Goal: Task Accomplishment & Management: Use online tool/utility

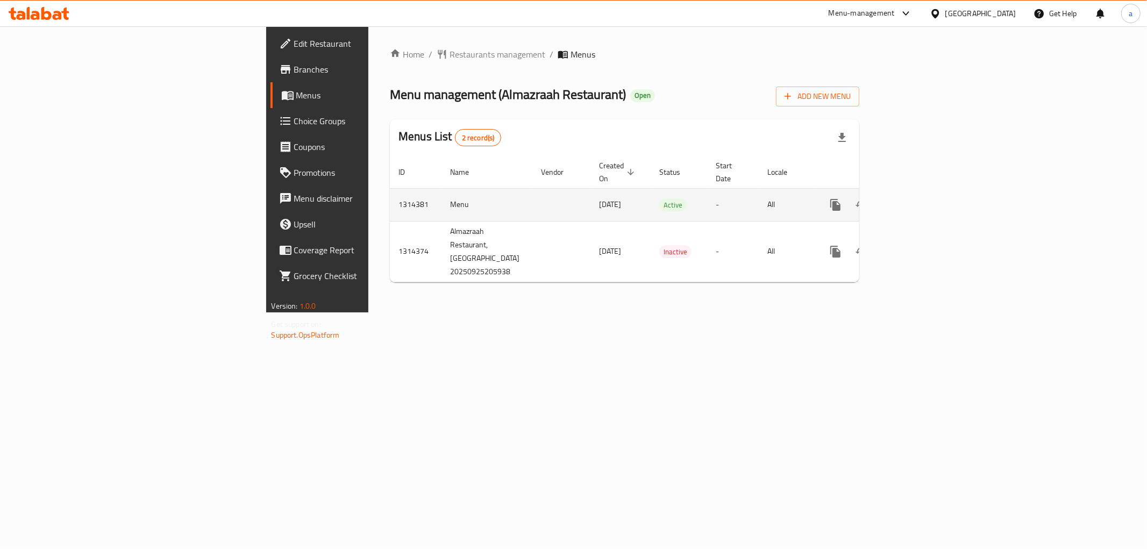
click at [919, 198] on icon "enhanced table" at bounding box center [913, 204] width 13 height 13
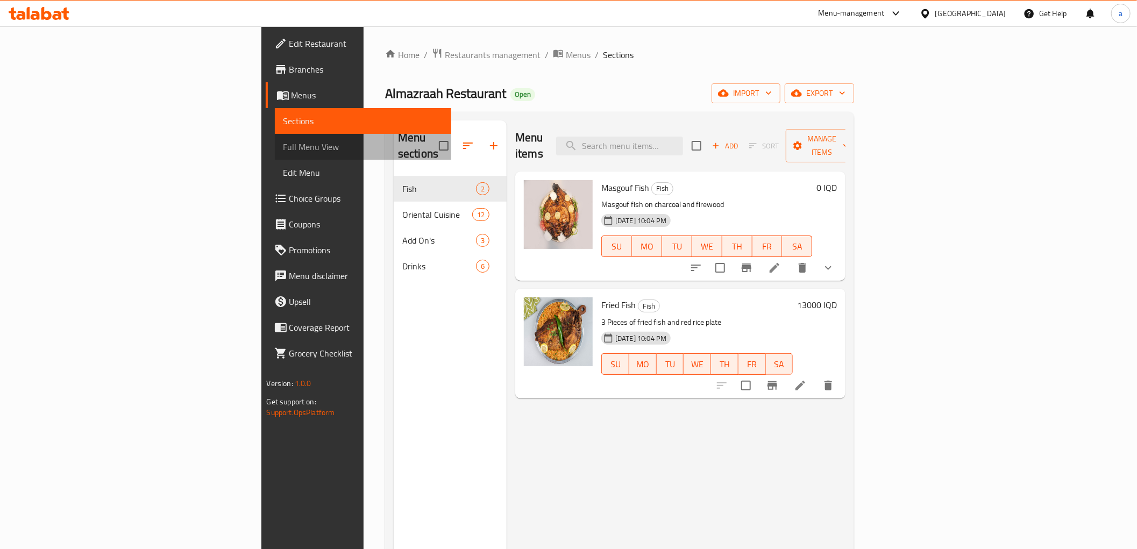
click at [275, 147] on link "Full Menu View" at bounding box center [363, 147] width 176 height 26
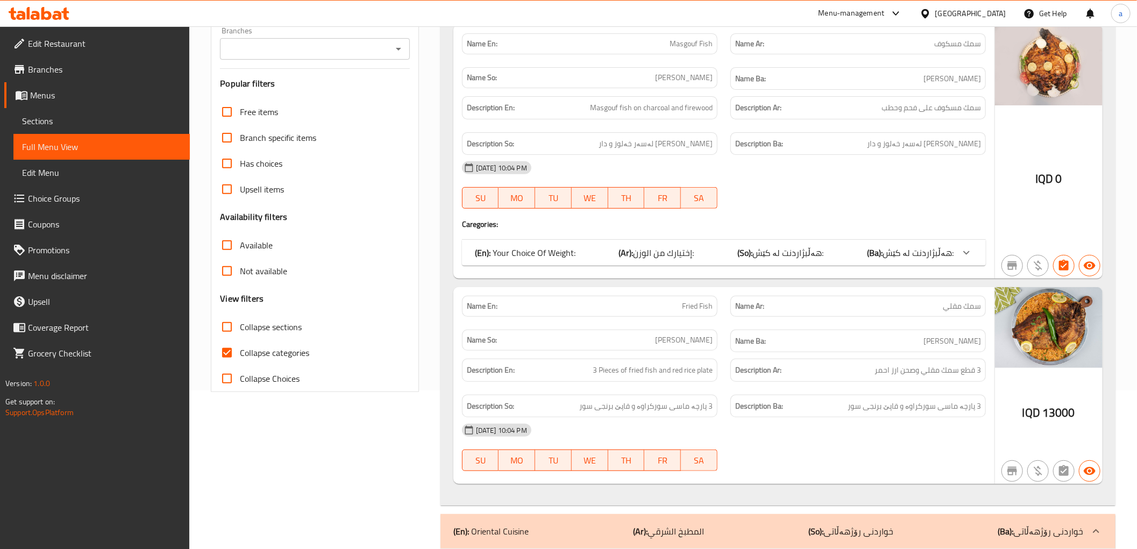
scroll to position [159, 0]
click at [287, 348] on span "Collapse categories" at bounding box center [274, 352] width 69 height 13
click at [240, 348] on input "Collapse categories" at bounding box center [227, 352] width 26 height 26
checkbox input "false"
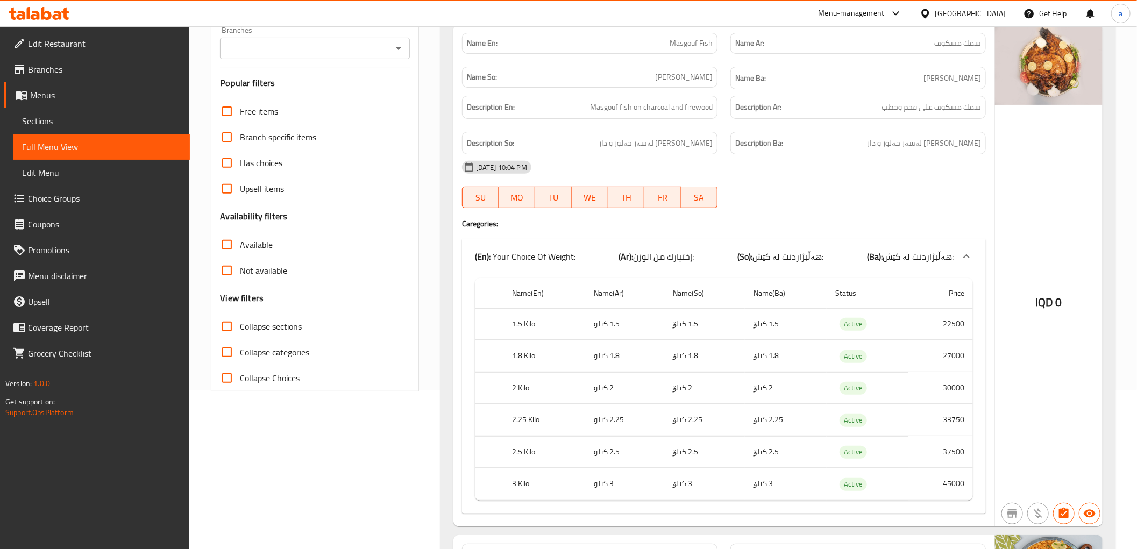
click at [260, 314] on label "Collapse sections" at bounding box center [258, 326] width 88 height 26
click at [240, 314] on input "Collapse sections" at bounding box center [227, 326] width 26 height 26
checkbox input "true"
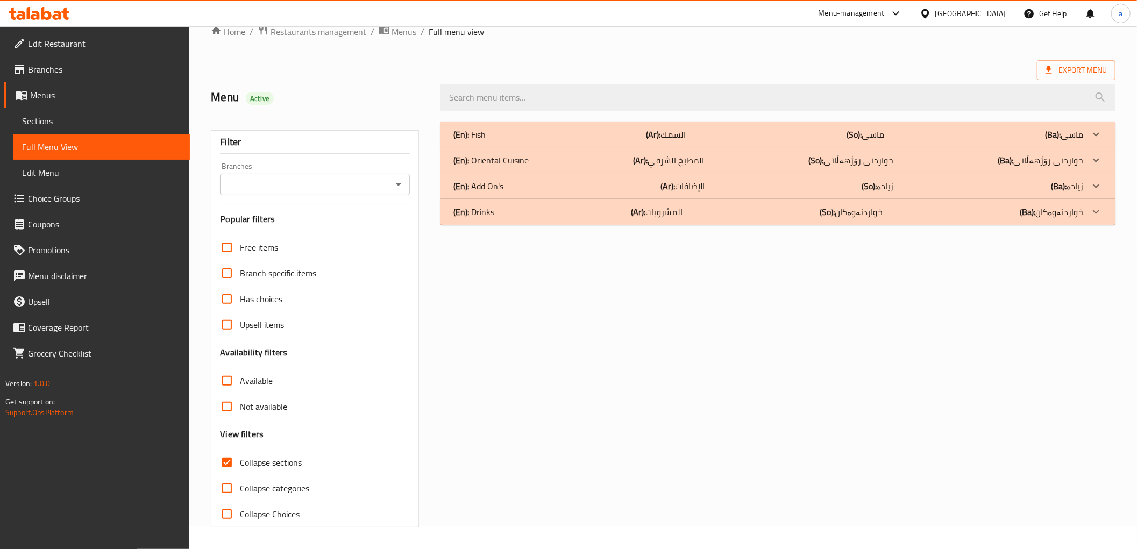
scroll to position [23, 0]
click at [265, 353] on h3 "Availability filters" at bounding box center [253, 352] width 67 height 12
click at [395, 188] on icon "Open" at bounding box center [398, 184] width 13 height 13
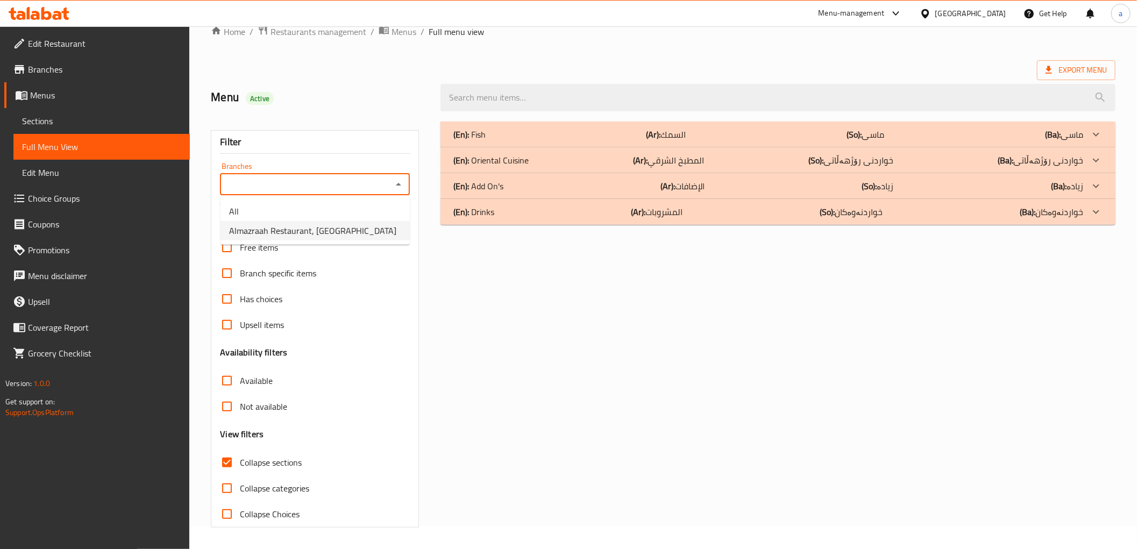
click at [337, 229] on span "Almazraah Restaurant, [GEOGRAPHIC_DATA]" at bounding box center [312, 230] width 167 height 13
type input "Almazraah Restaurant, [GEOGRAPHIC_DATA]"
click at [47, 15] on icon at bounding box center [39, 13] width 61 height 13
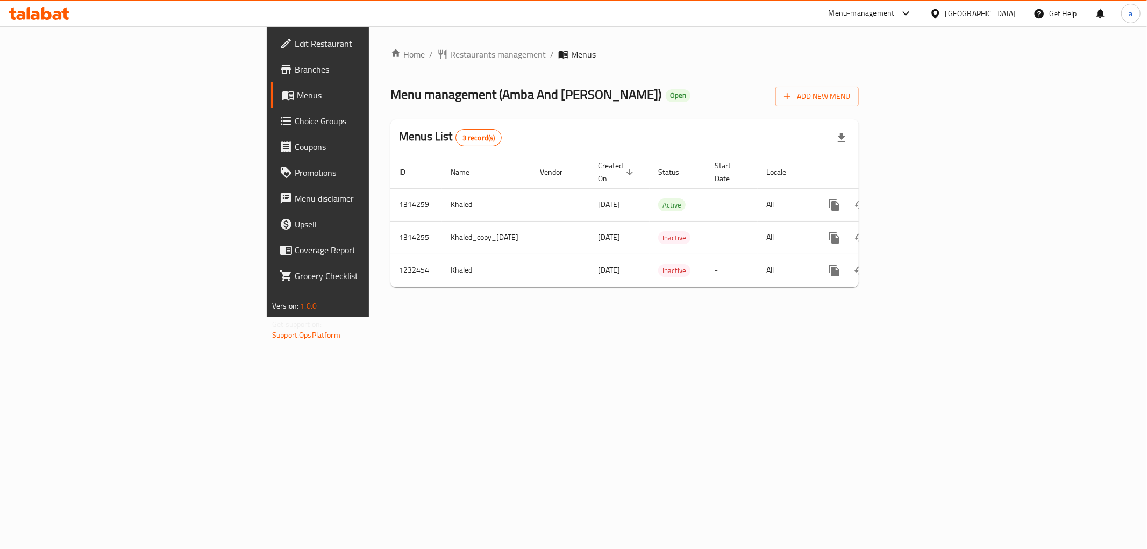
click at [295, 75] on span "Branches" at bounding box center [372, 69] width 155 height 13
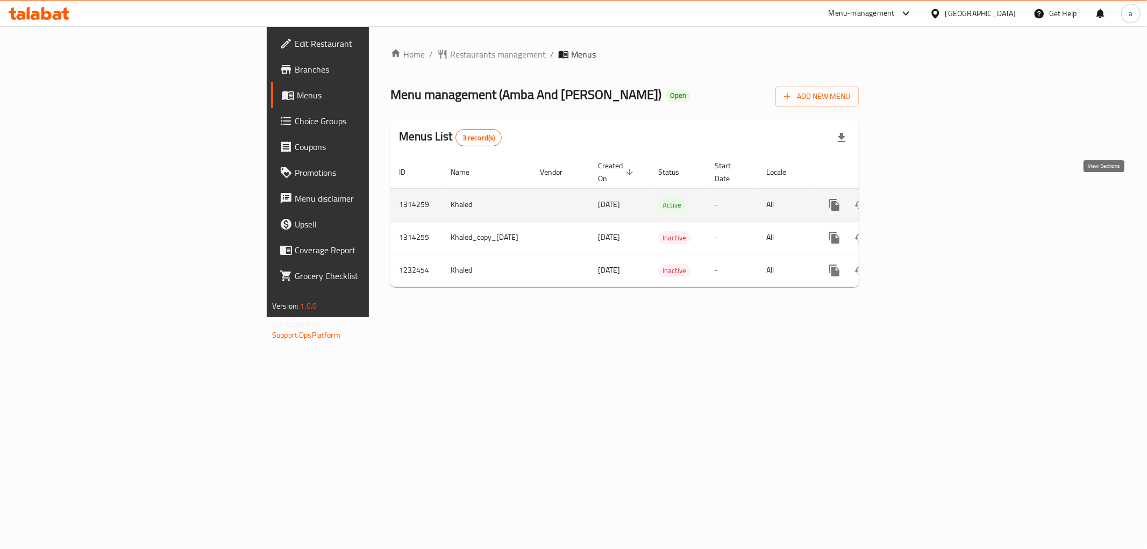
click at [925, 201] on link "enhanced table" at bounding box center [912, 205] width 26 height 26
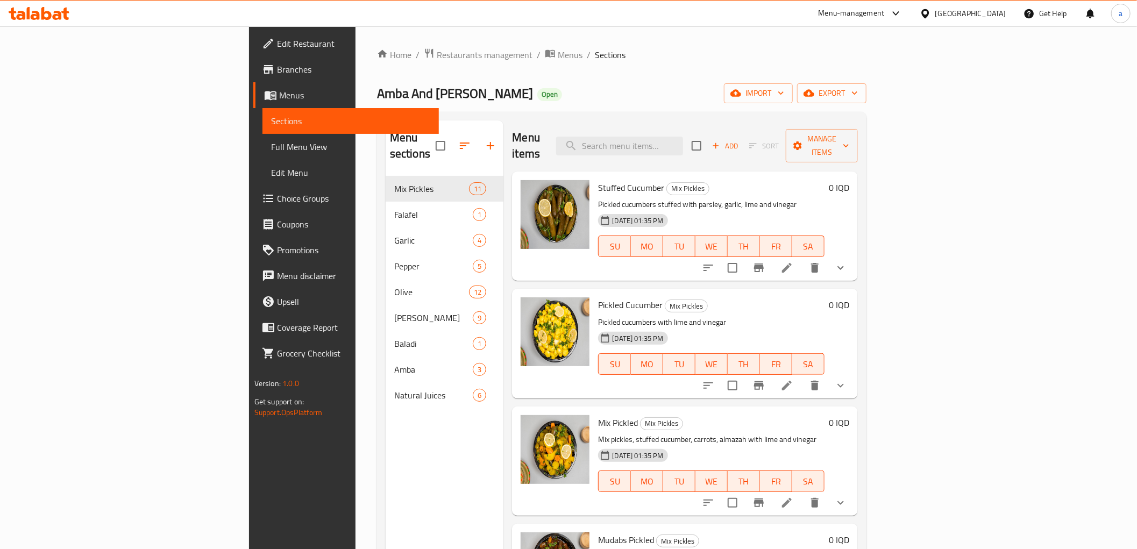
click at [271, 143] on span "Full Menu View" at bounding box center [350, 146] width 159 height 13
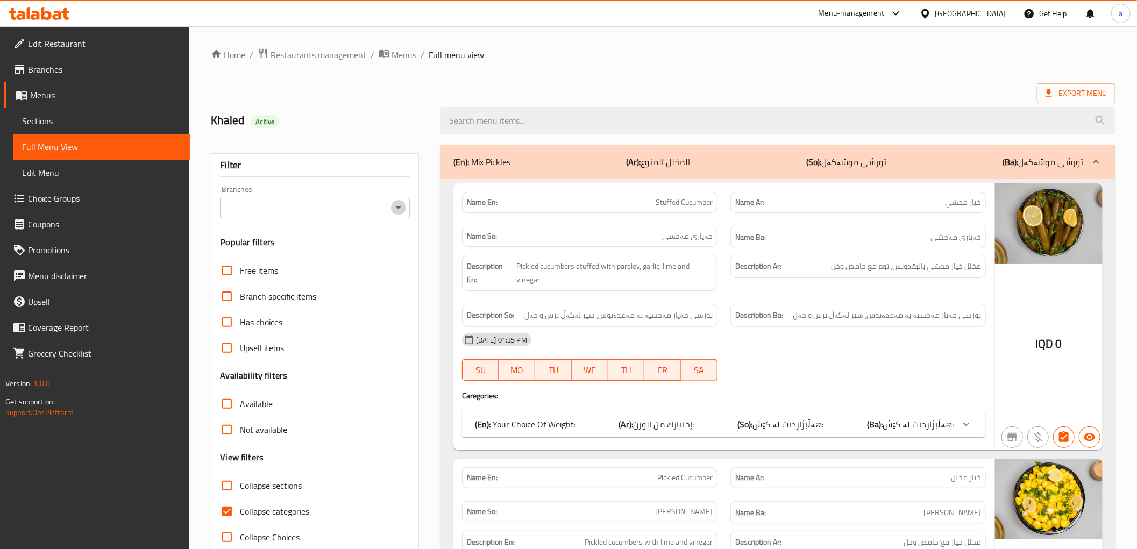
click at [401, 210] on icon "Open" at bounding box center [398, 207] width 13 height 13
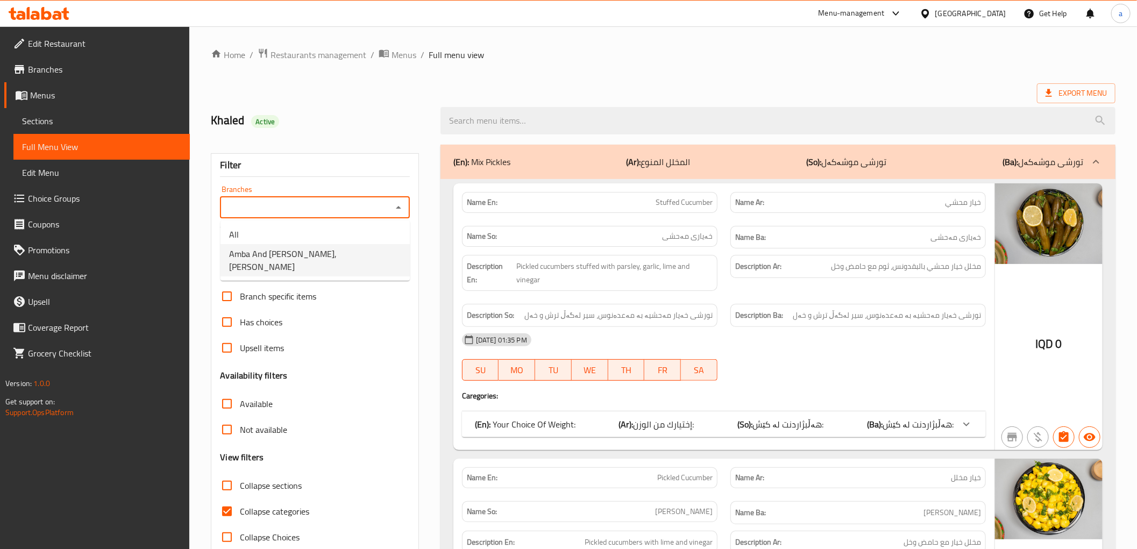
click at [384, 253] on span "Amba And Turshi Ayam Zaman, Al Mustansrya" at bounding box center [315, 260] width 172 height 26
type input "Amba And Turshi Ayam Zaman, Al Mustansrya"
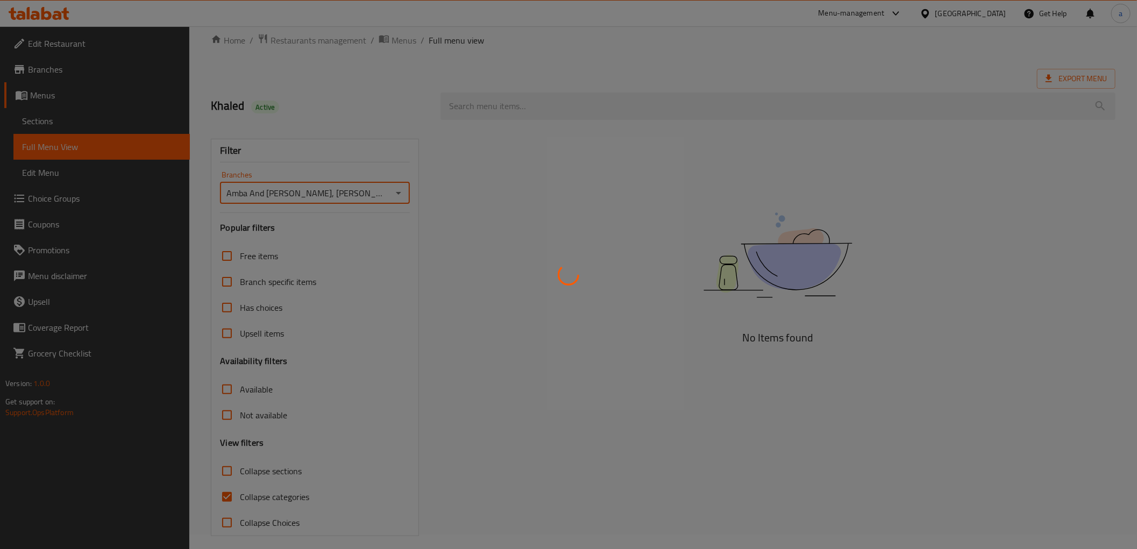
scroll to position [23, 0]
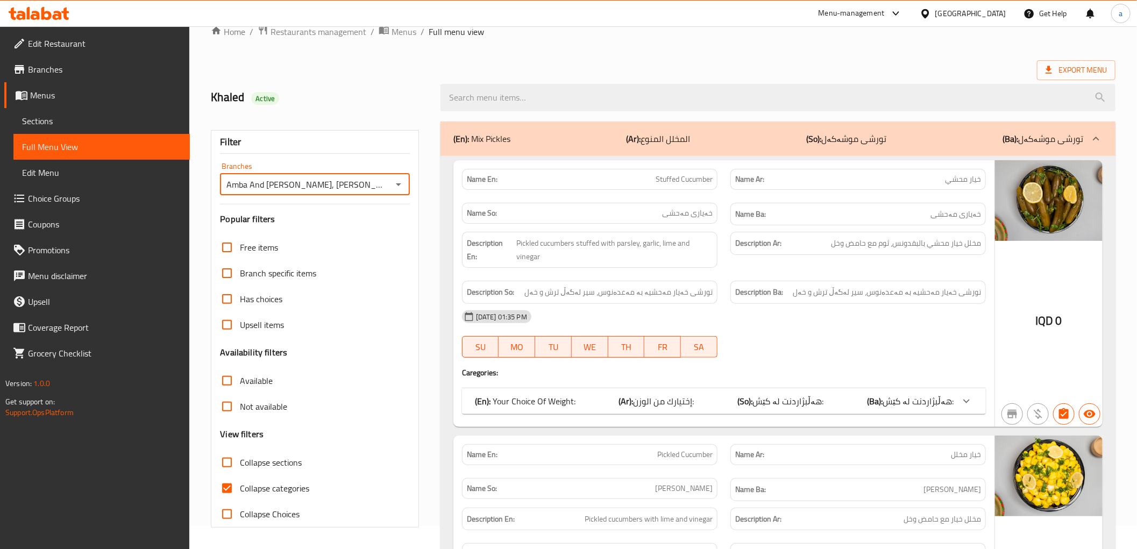
click at [231, 489] on input "Collapse categories" at bounding box center [227, 488] width 26 height 26
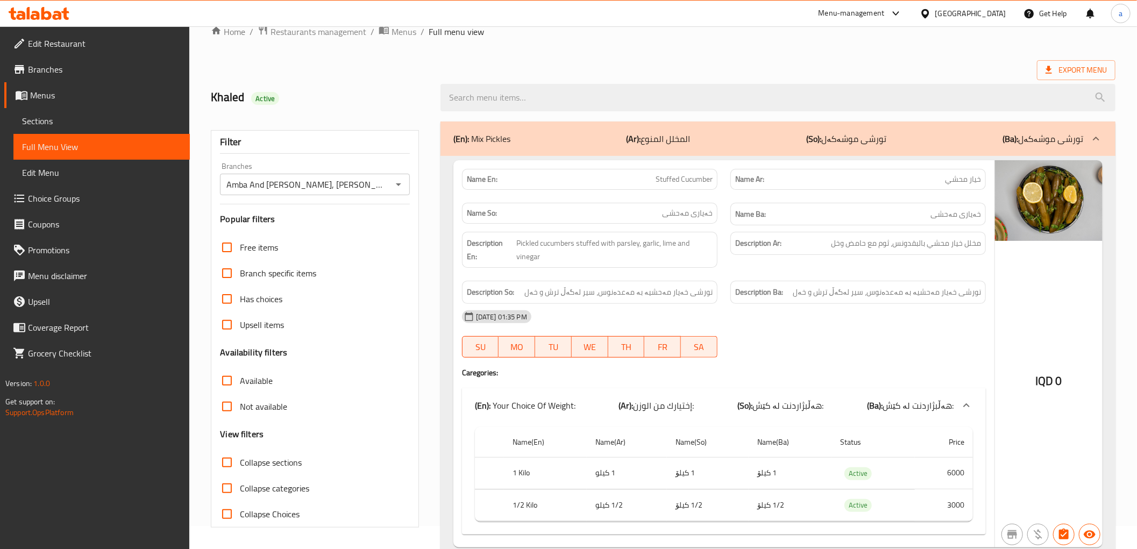
click at [496, 411] on p "(En): Your Choice Of Weight:" at bounding box center [525, 405] width 101 height 13
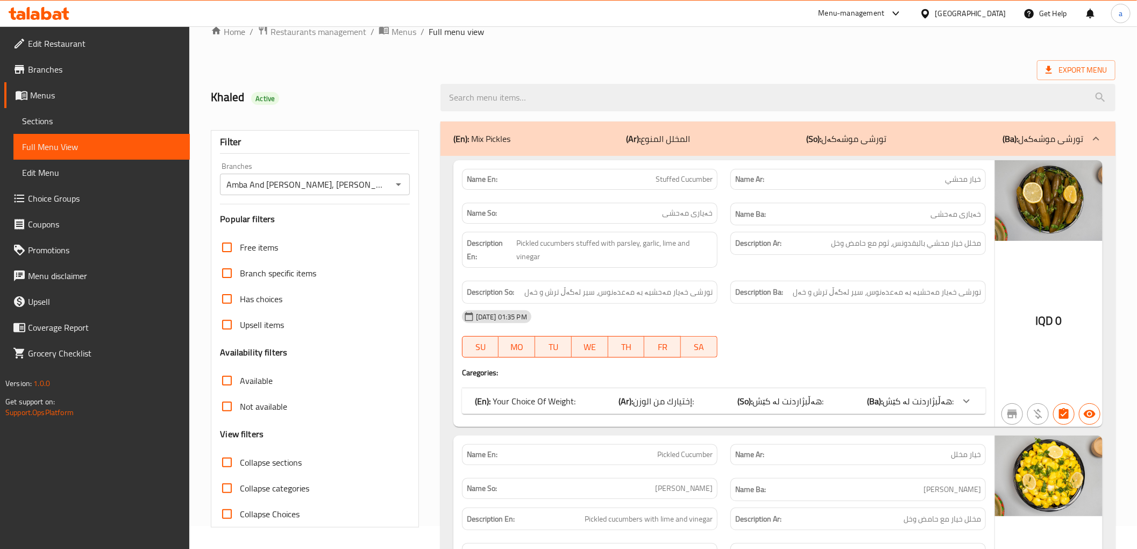
click at [496, 411] on div "(En): Your Choice Of Weight: (Ar): إختيارك من الوزن: (So): هەڵبژاردنت لە کێش: (…" at bounding box center [724, 401] width 524 height 26
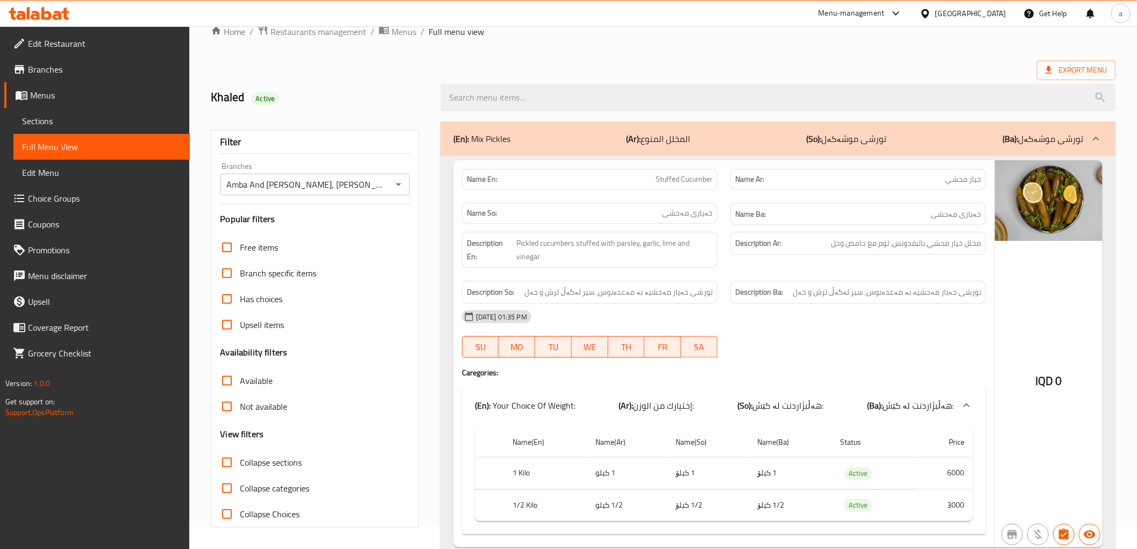
click at [496, 411] on p "(En): Your Choice Of Weight:" at bounding box center [525, 405] width 101 height 13
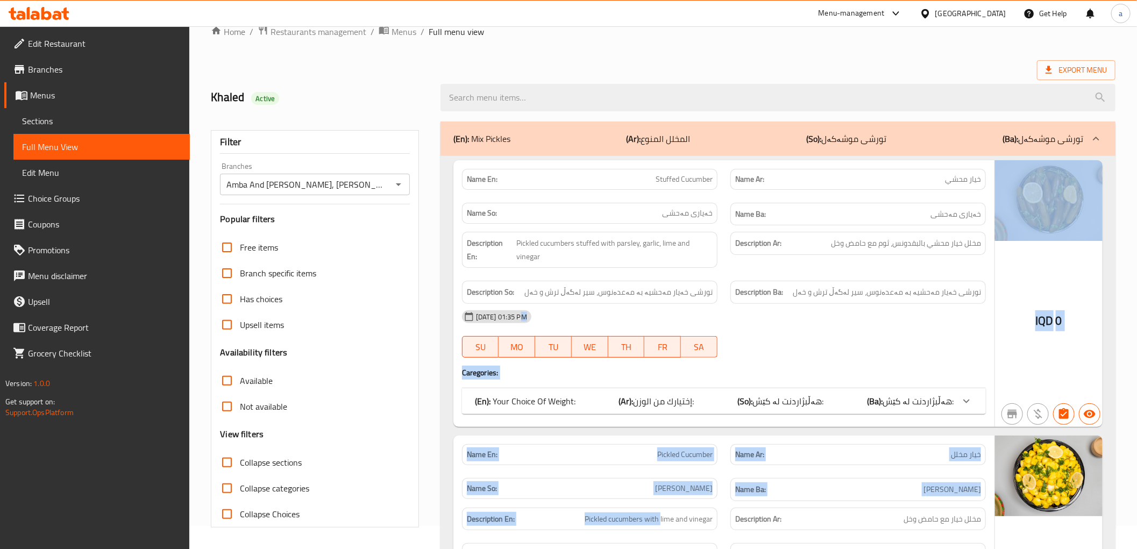
drag, startPoint x: 526, startPoint y: 312, endPoint x: 668, endPoint y: 497, distance: 233.6
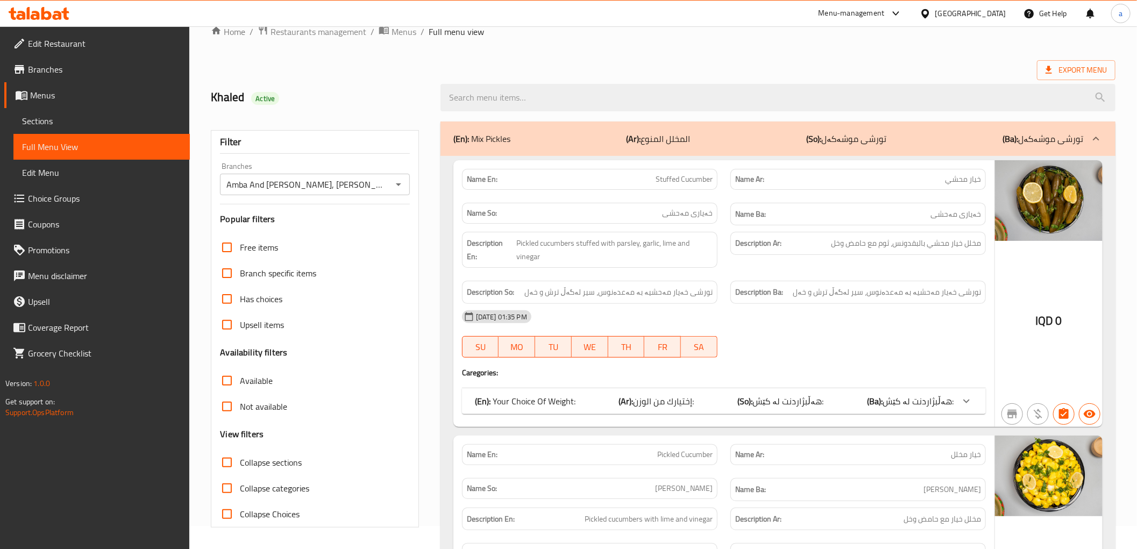
click at [646, 288] on span "تورشی خەیار مەحشیە بە مەعدەنوس، سیر لەگەڵ ترش و خەل" at bounding box center [618, 292] width 188 height 13
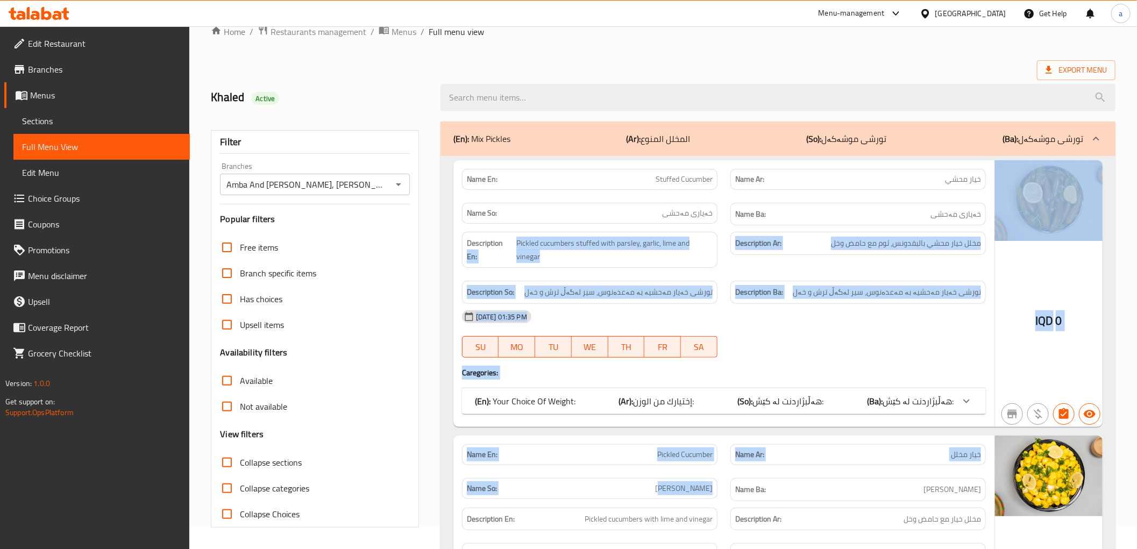
drag, startPoint x: 508, startPoint y: 230, endPoint x: 653, endPoint y: 493, distance: 300.1
click at [653, 487] on p "Name So: خەیاری تورشی" at bounding box center [590, 488] width 246 height 11
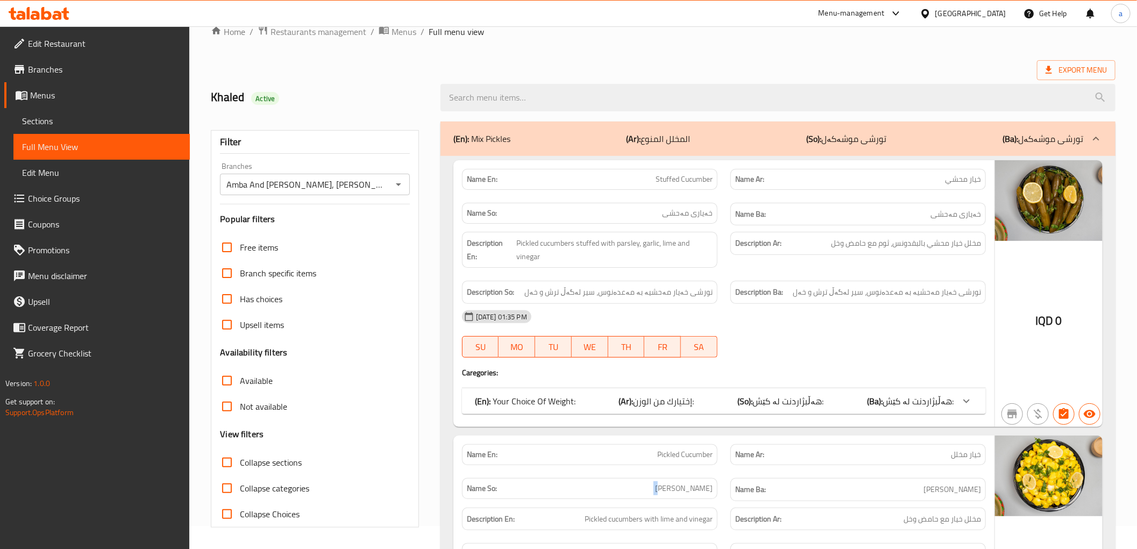
click at [653, 487] on p "Name So: خەیاری تورشی" at bounding box center [590, 488] width 246 height 11
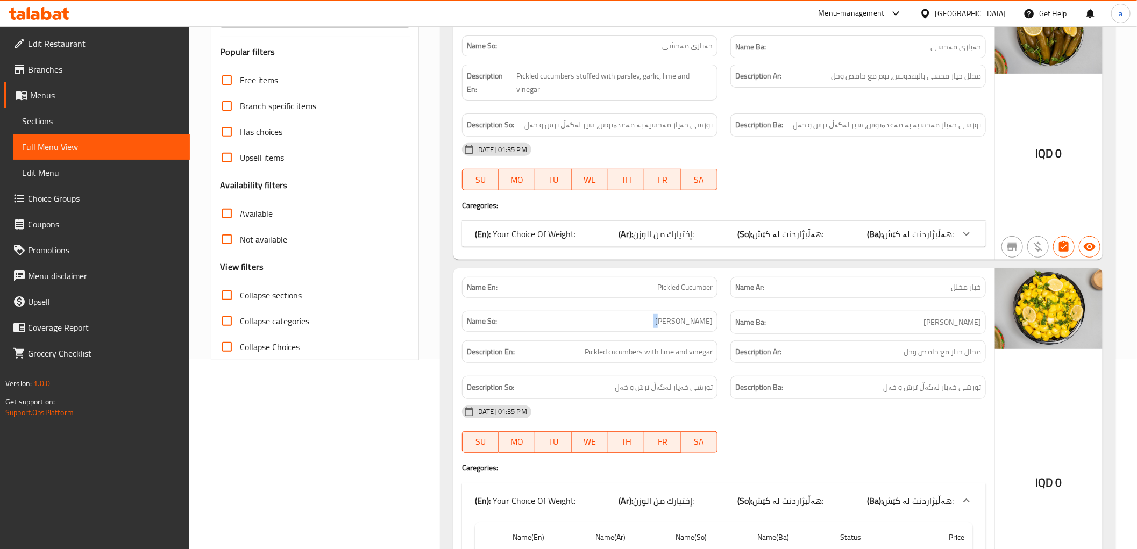
scroll to position [119, 0]
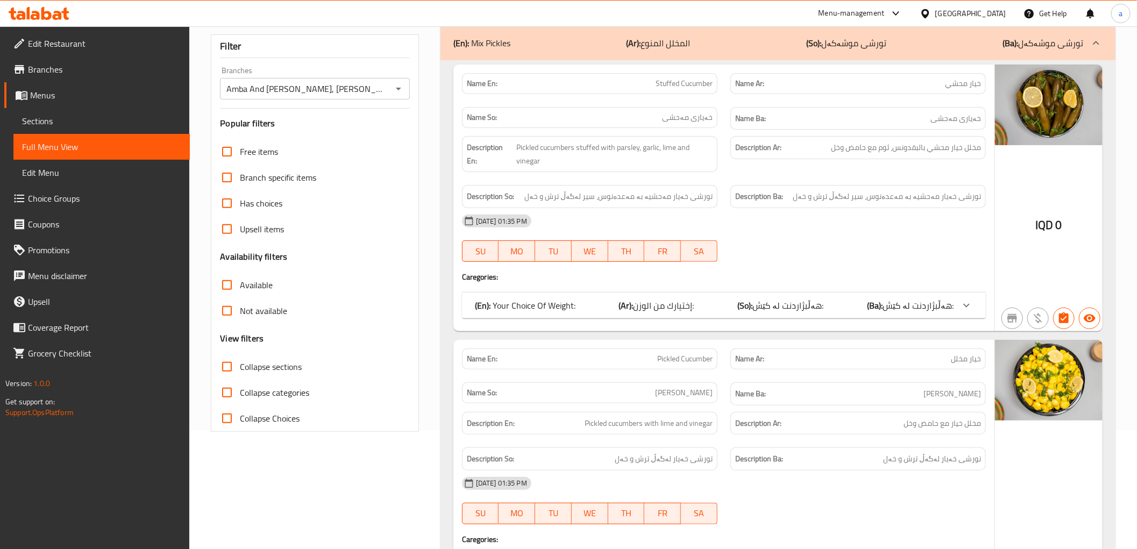
click at [281, 389] on span "Collapse categories" at bounding box center [274, 392] width 69 height 13
click at [240, 389] on input "Collapse categories" at bounding box center [227, 393] width 26 height 26
click at [281, 389] on span "Collapse categories" at bounding box center [274, 392] width 69 height 13
click at [240, 389] on input "Collapse categories" at bounding box center [227, 393] width 26 height 26
checkbox input "false"
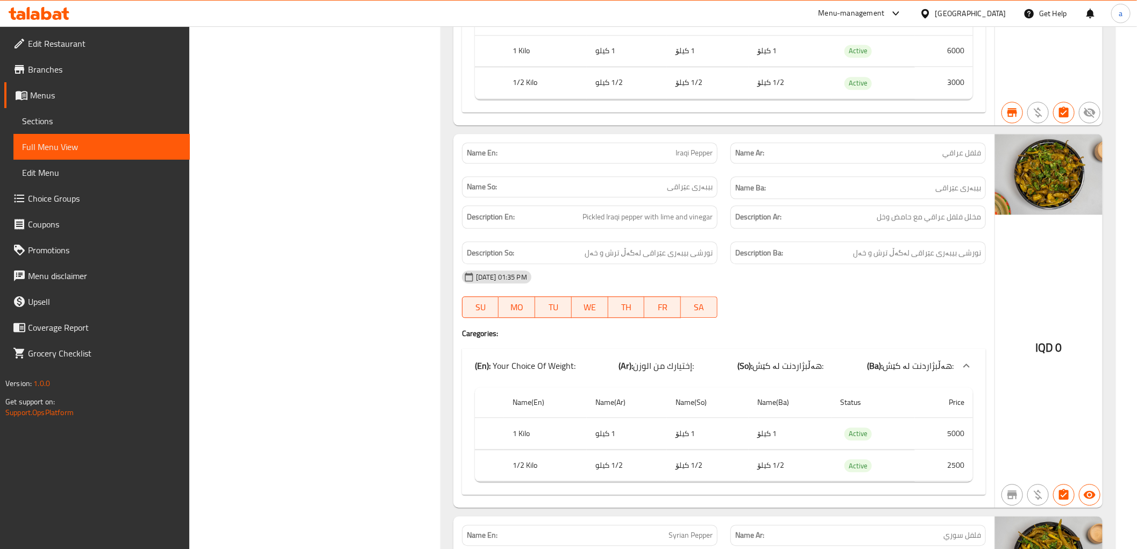
scroll to position [0, 0]
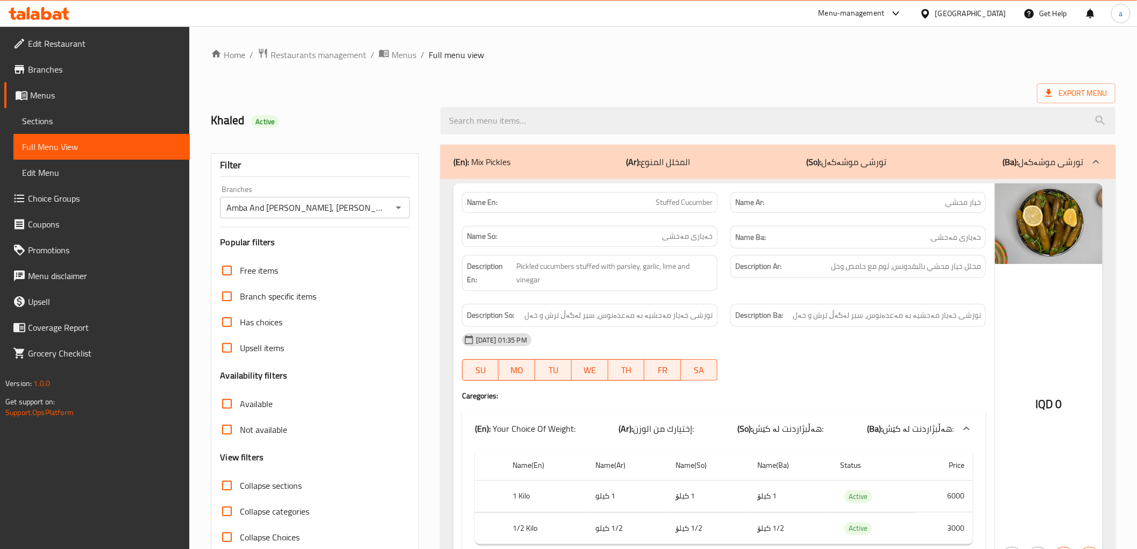
click at [708, 104] on div at bounding box center [778, 121] width 688 height 40
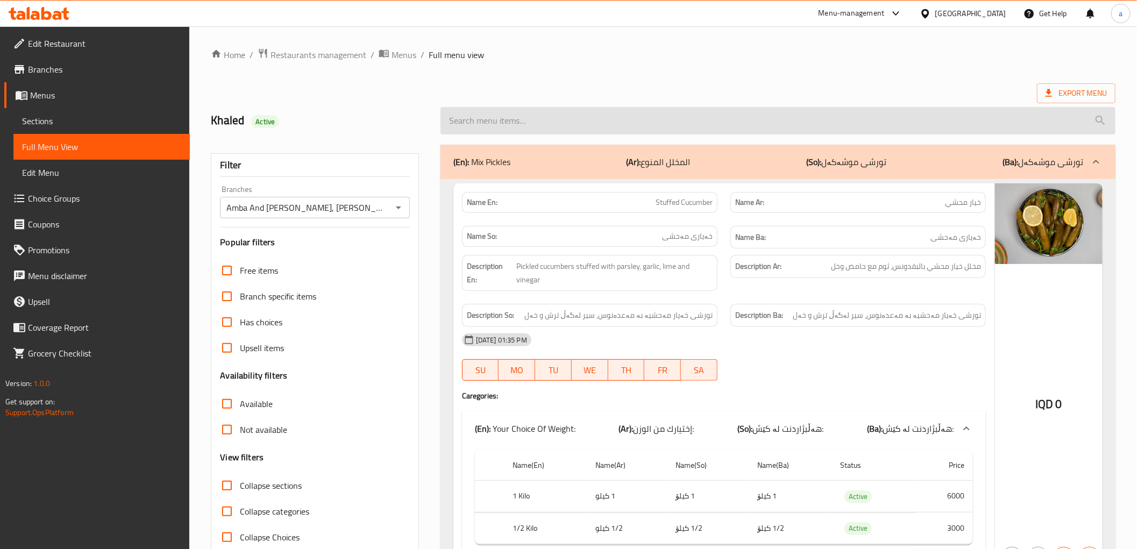
click at [703, 109] on input "search" at bounding box center [777, 120] width 675 height 27
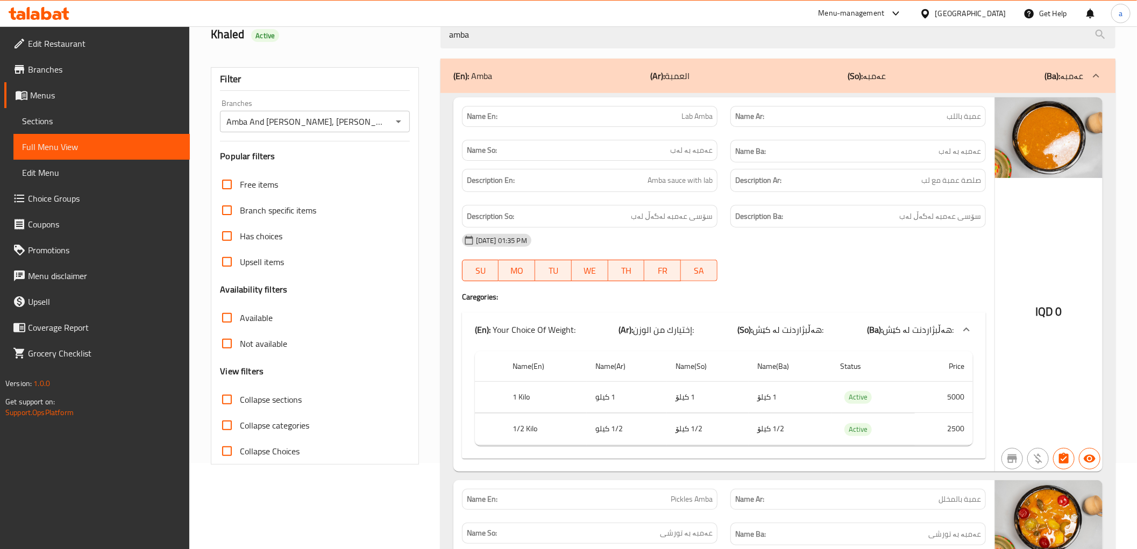
scroll to position [70, 0]
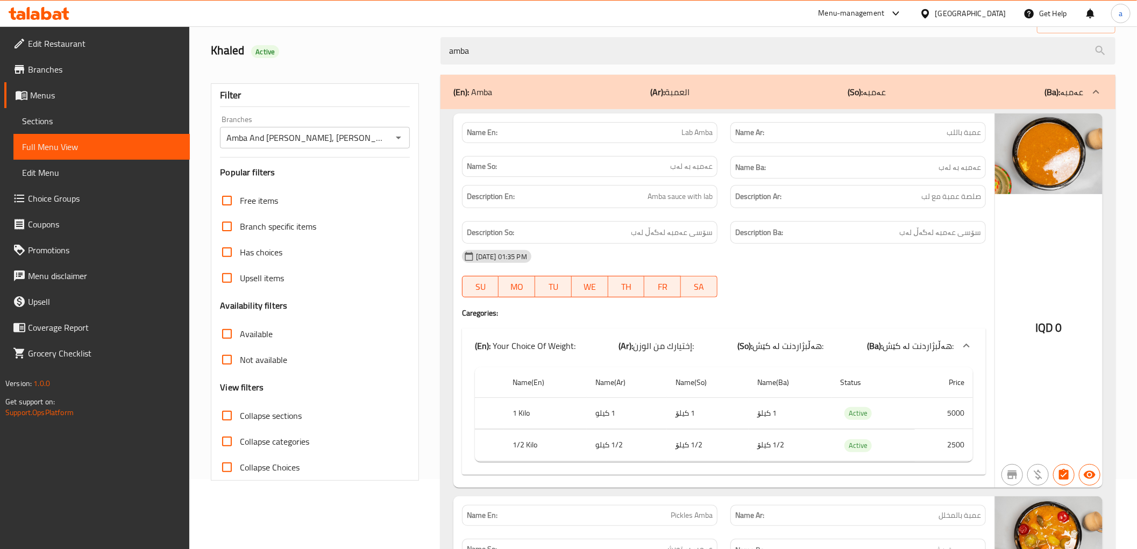
drag, startPoint x: 510, startPoint y: 49, endPoint x: 415, endPoint y: 53, distance: 95.2
click at [415, 53] on div "Khaled Active amba" at bounding box center [662, 51] width 917 height 48
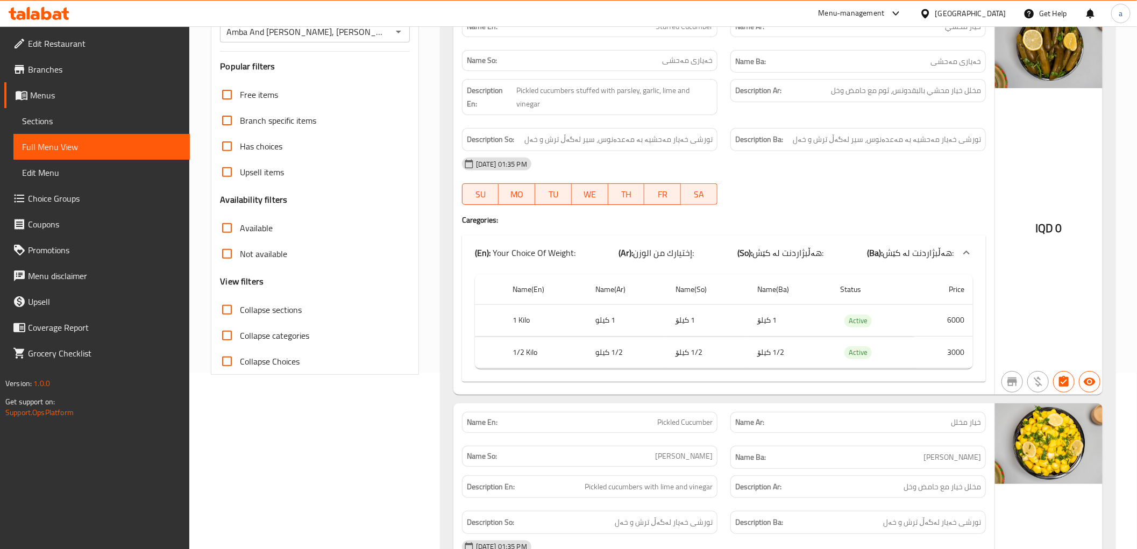
scroll to position [149, 0]
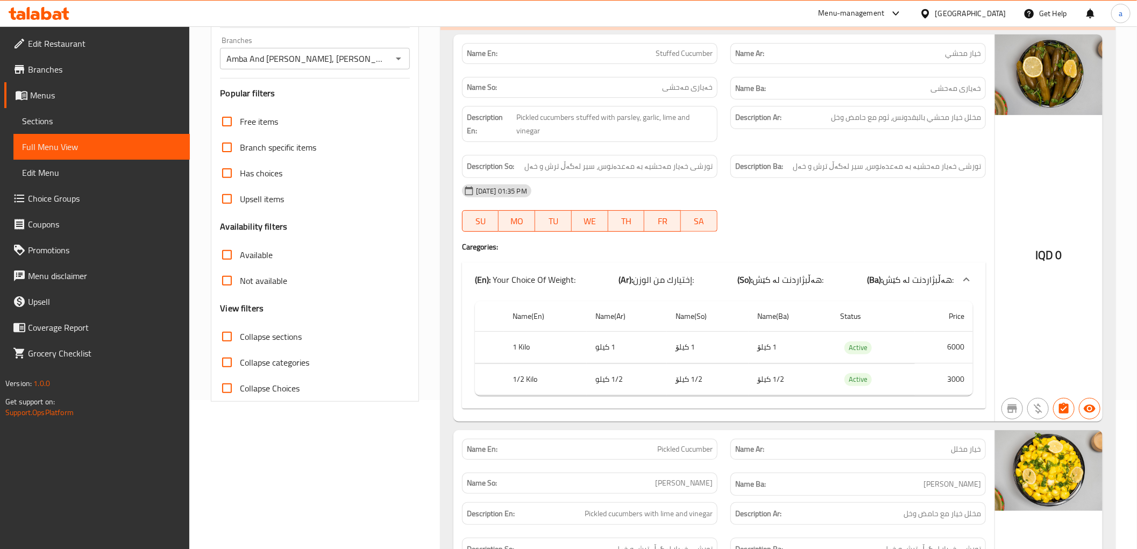
drag, startPoint x: 701, startPoint y: 266, endPoint x: 700, endPoint y: 325, distance: 59.2
click at [700, 325] on div "Name En: Stuffed Cucumber Name Ar: خيار محشي Name So: خەیاری مەحشی Name Ba: خەی…" at bounding box center [723, 227] width 541 height 387
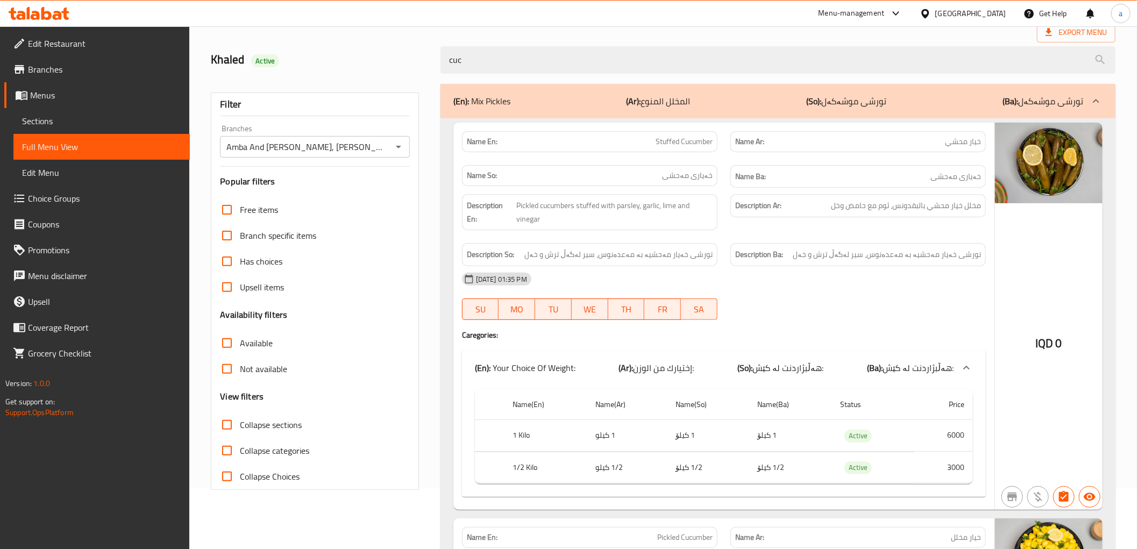
scroll to position [0, 0]
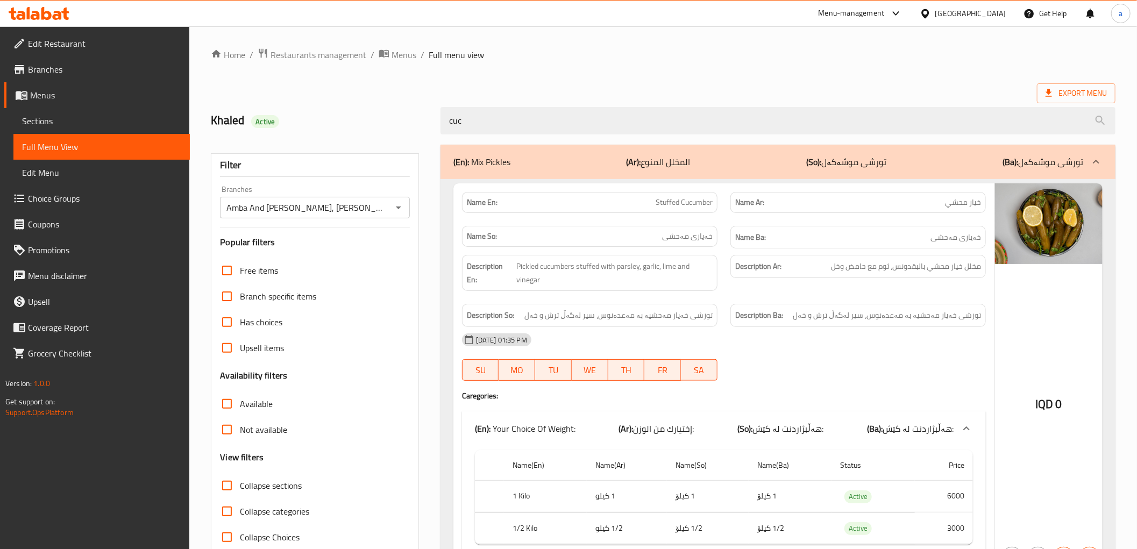
drag, startPoint x: 489, startPoint y: 116, endPoint x: 368, endPoint y: 117, distance: 121.0
click at [368, 117] on div "Khaled Active cuc" at bounding box center [662, 121] width 917 height 48
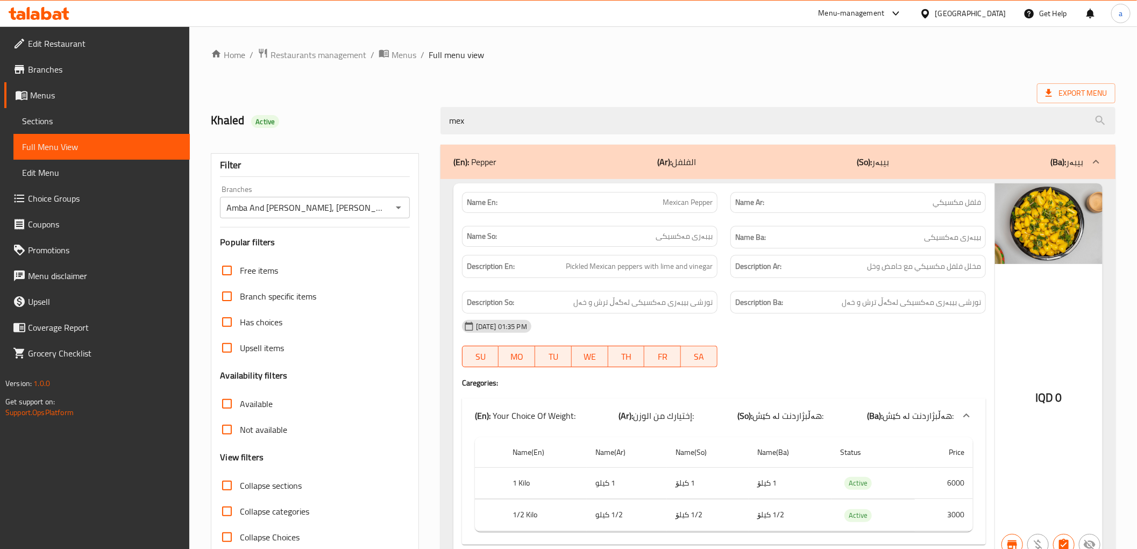
type input "mex"
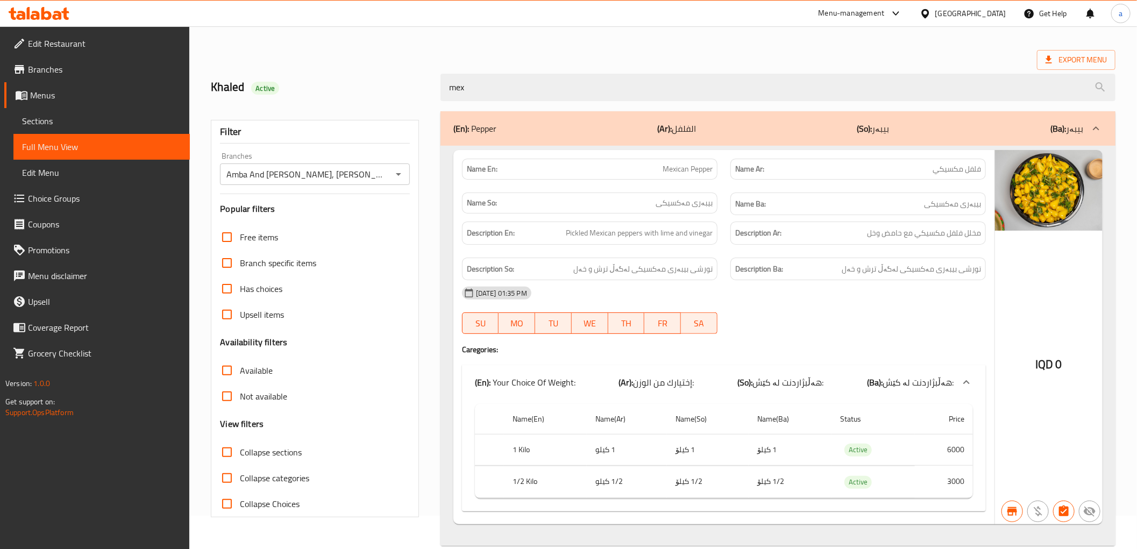
scroll to position [52, 0]
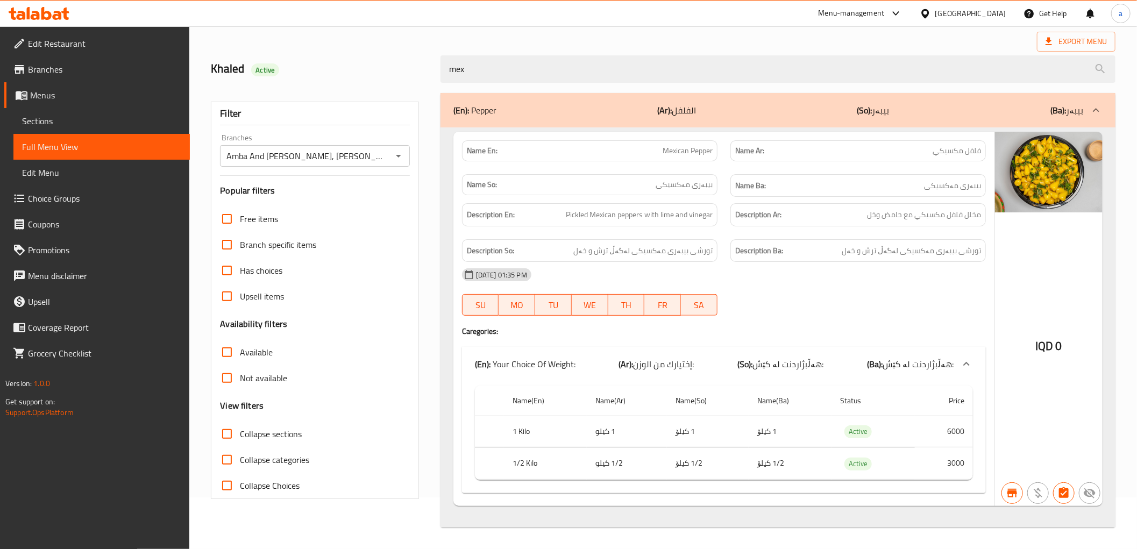
click at [58, 9] on icon at bounding box center [39, 13] width 61 height 13
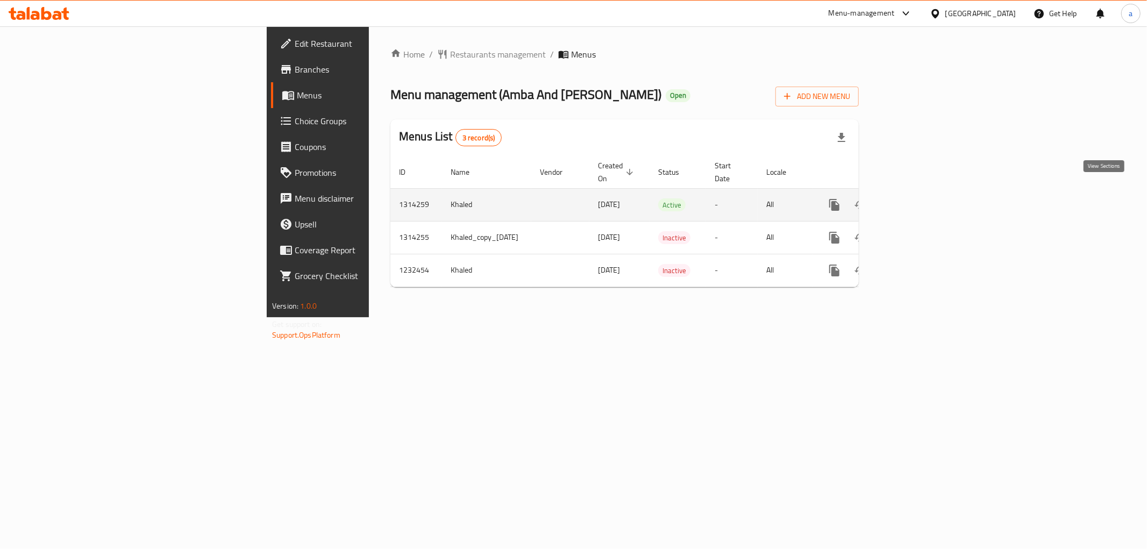
click at [917, 200] on icon "enhanced table" at bounding box center [912, 205] width 10 height 10
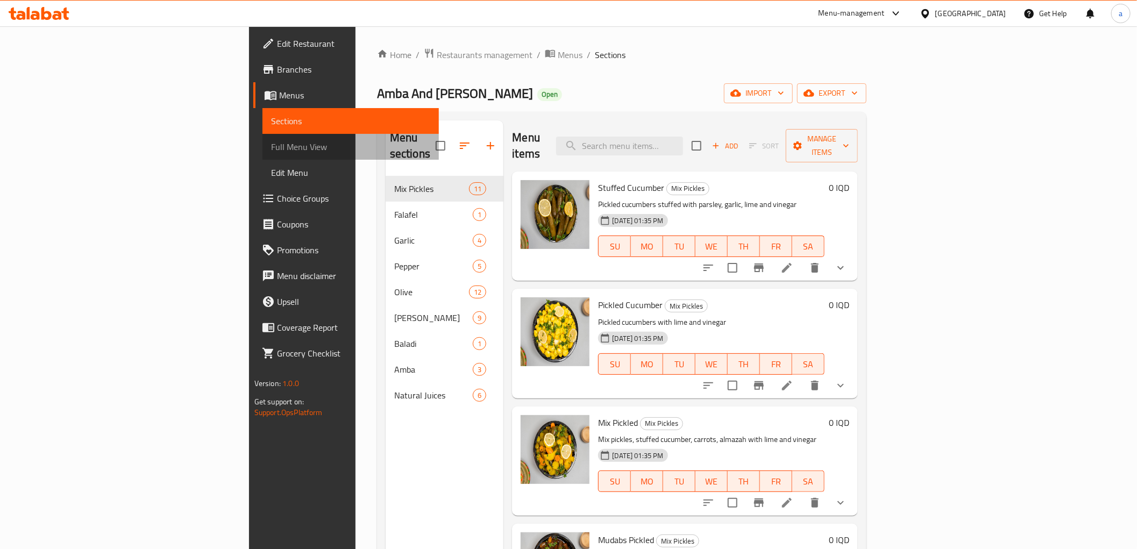
click at [262, 154] on link "Full Menu View" at bounding box center [350, 147] width 176 height 26
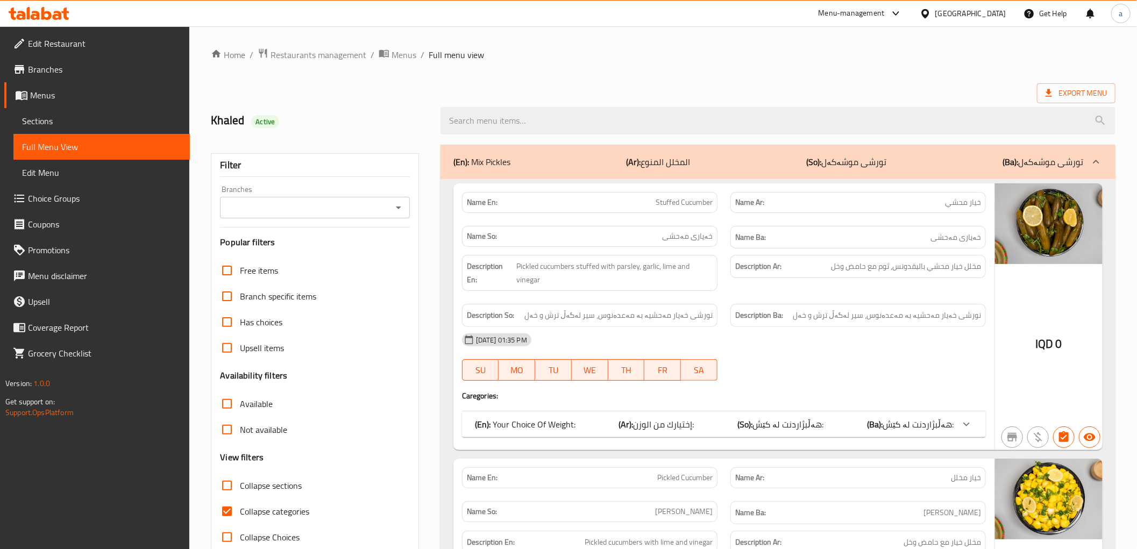
click at [402, 212] on icon "Open" at bounding box center [398, 207] width 13 height 13
click at [253, 508] on span "Collapse categories" at bounding box center [274, 511] width 69 height 13
click at [240, 508] on input "Collapse categories" at bounding box center [227, 511] width 26 height 26
checkbox input "false"
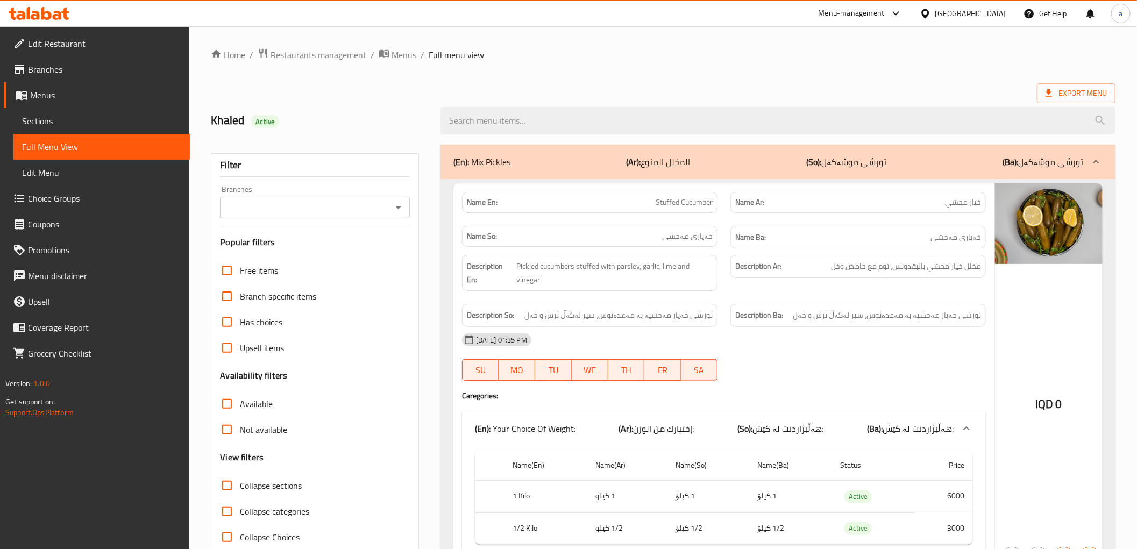
click at [397, 213] on icon "Open" at bounding box center [398, 207] width 13 height 13
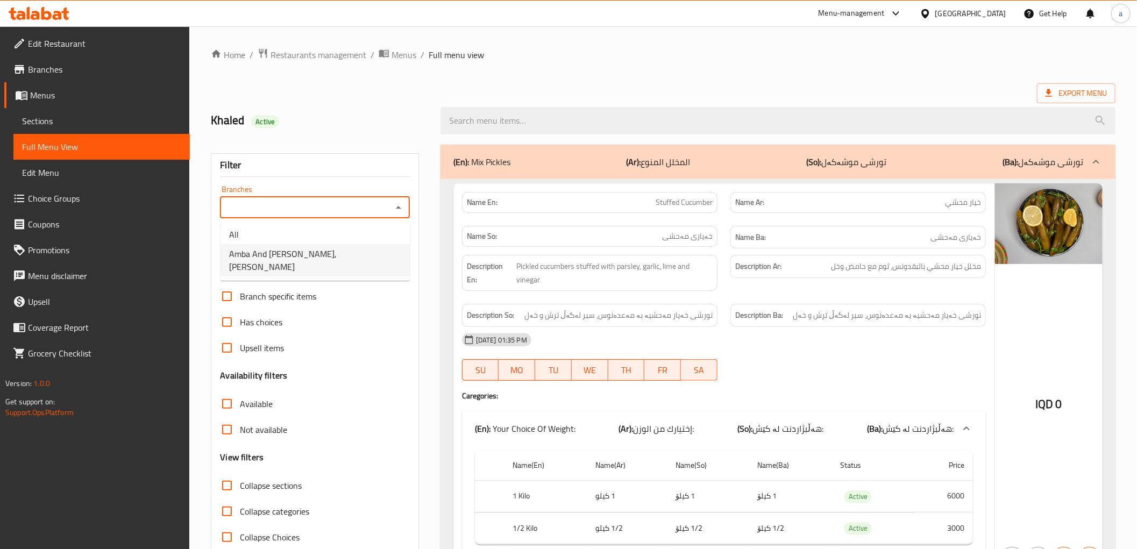
click at [356, 260] on span "Amba And Turshi Ayam Zaman, Al Mustansrya" at bounding box center [315, 260] width 172 height 26
type input "Amba And Turshi Ayam Zaman, Al Mustansrya"
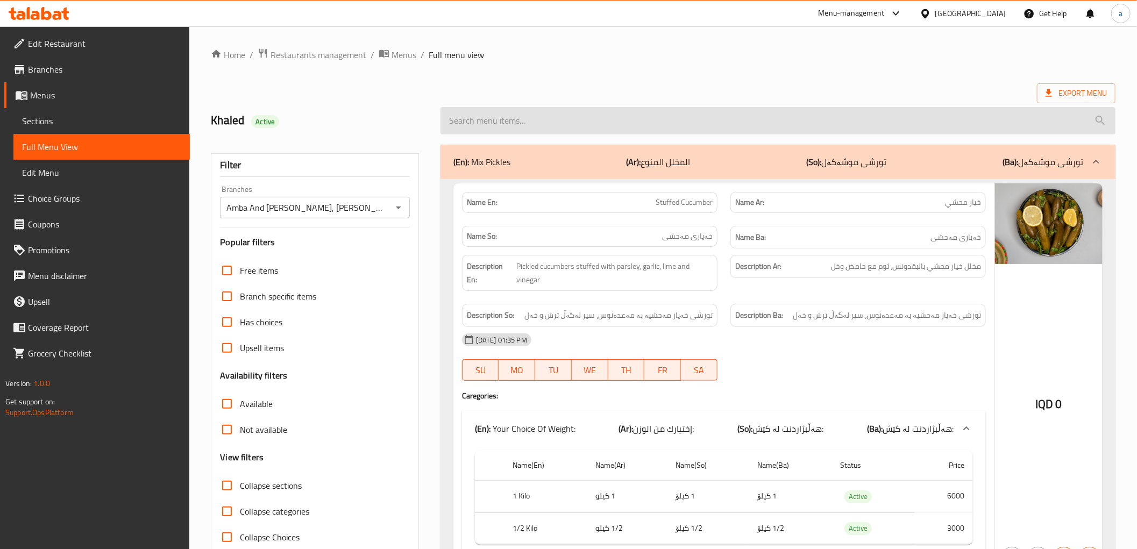
click at [726, 122] on input "search" at bounding box center [777, 120] width 675 height 27
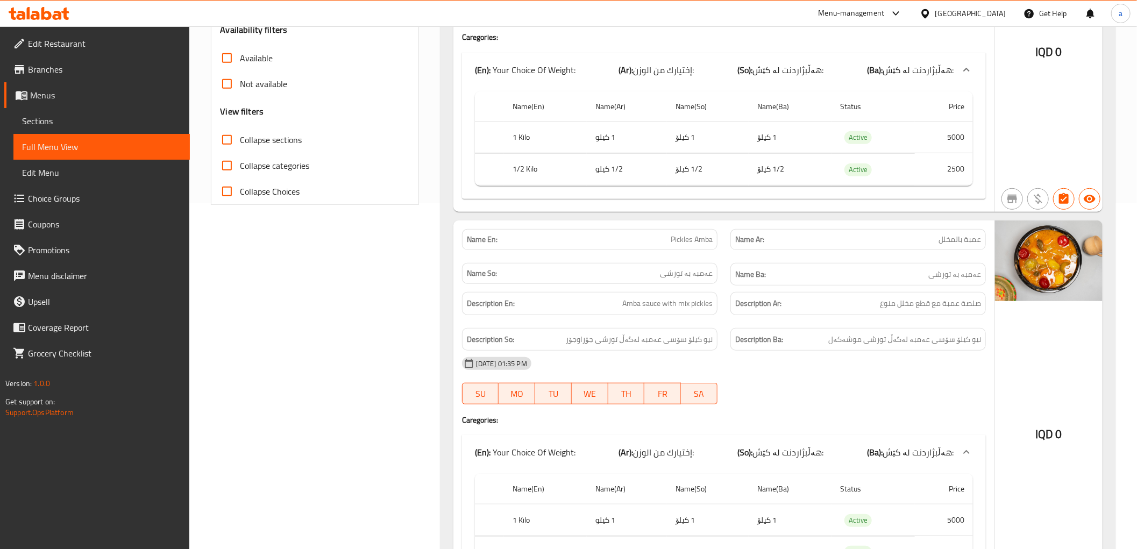
scroll to position [398, 0]
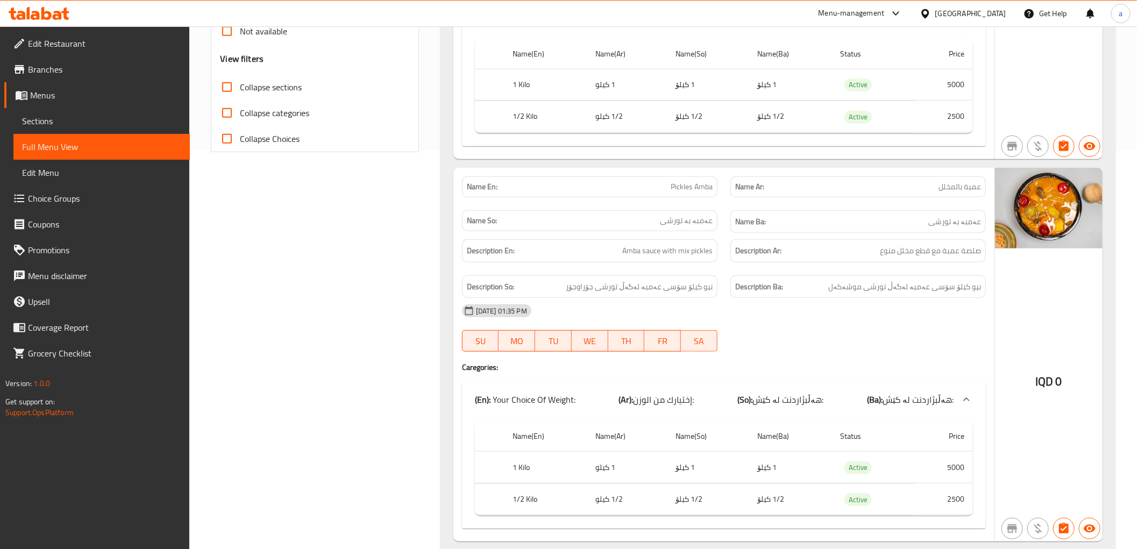
type input "amba"
click at [298, 87] on span "Collapse sections" at bounding box center [271, 87] width 62 height 13
click at [240, 87] on input "Collapse sections" at bounding box center [227, 87] width 26 height 26
checkbox input "true"
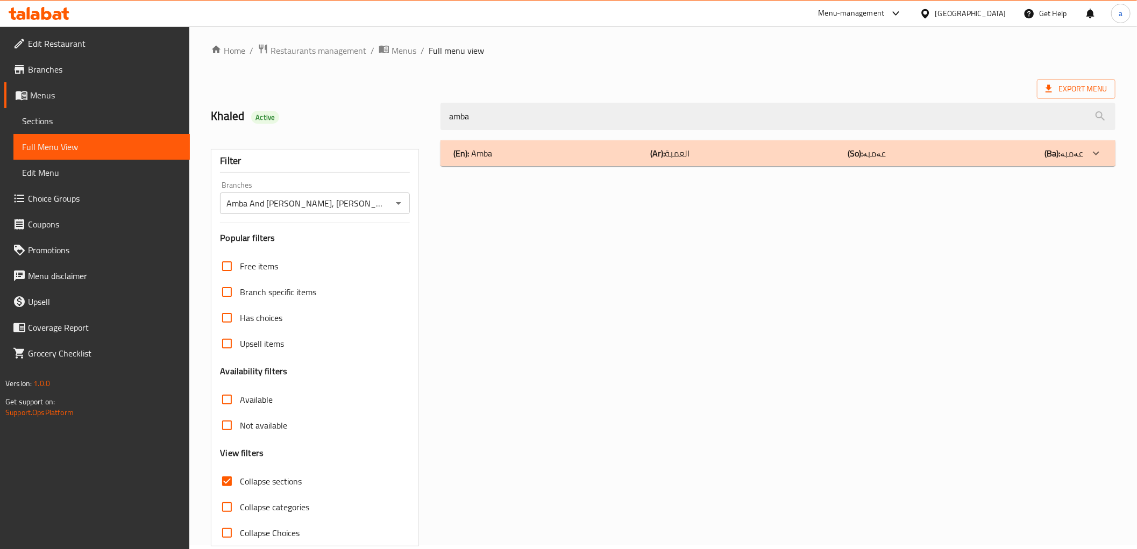
scroll to position [0, 0]
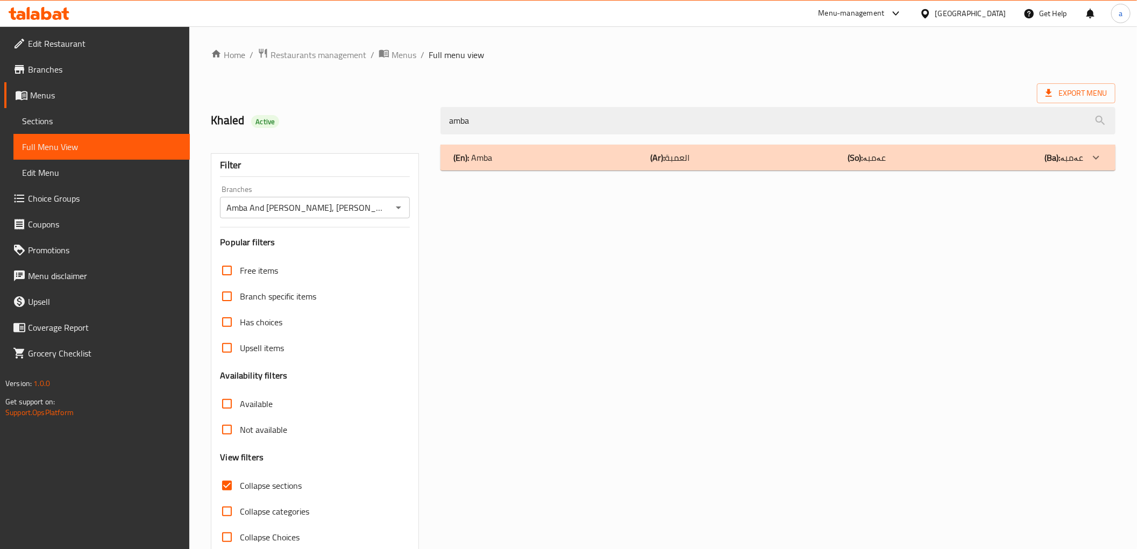
drag, startPoint x: 526, startPoint y: 131, endPoint x: 402, endPoint y: 110, distance: 126.0
click at [402, 110] on div "Khaled Active amba" at bounding box center [662, 121] width 917 height 48
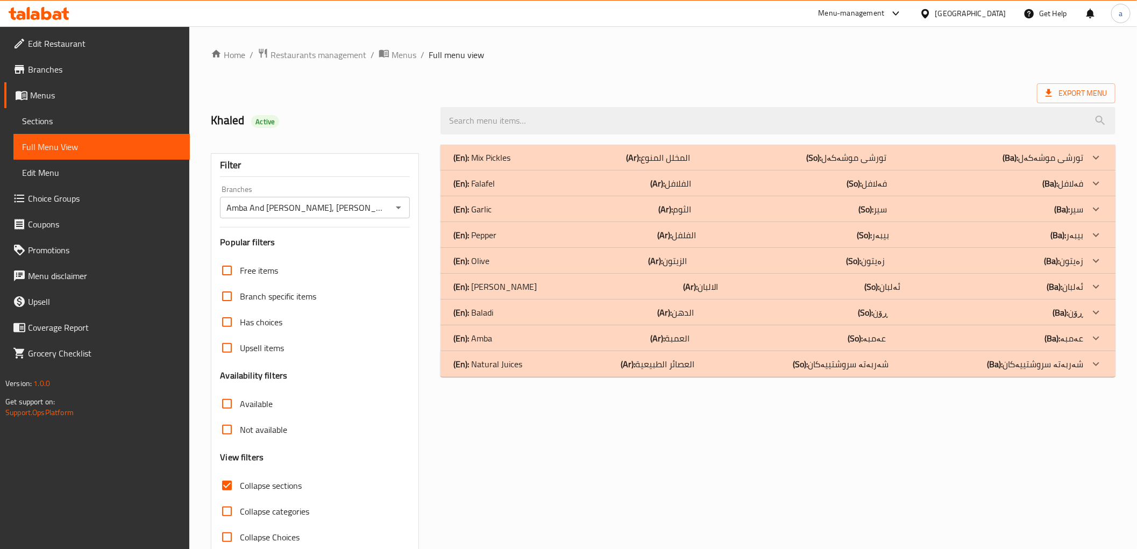
click at [713, 453] on div "(En): Mix Pickles (Ar): المخلل المنوع (So): تورشی موشەکەل (Ba): تورشی موشەکەل N…" at bounding box center [778, 347] width 688 height 419
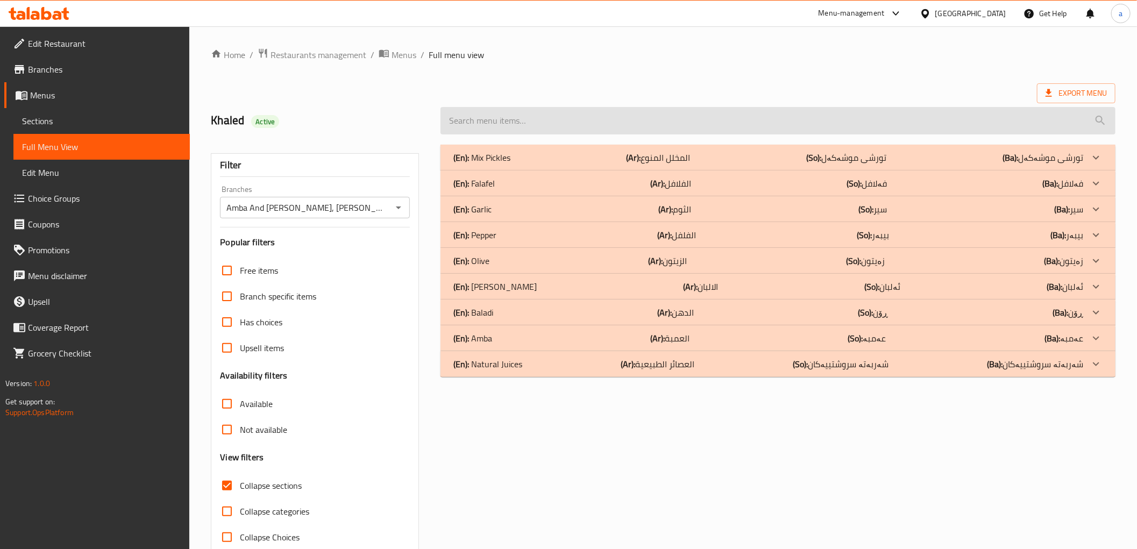
click at [520, 123] on input "search" at bounding box center [777, 120] width 675 height 27
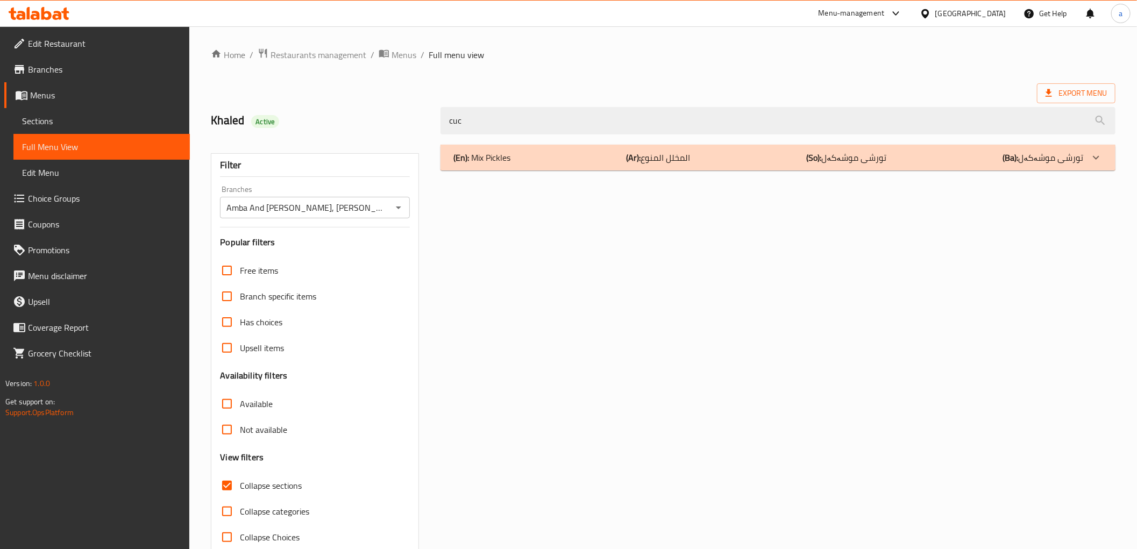
click at [535, 164] on div "(En): Mix Pickles (Ar): المخلل المنوع (So): تورشی موشەکەل (Ba): تورشی موشەکەل" at bounding box center [777, 158] width 675 height 26
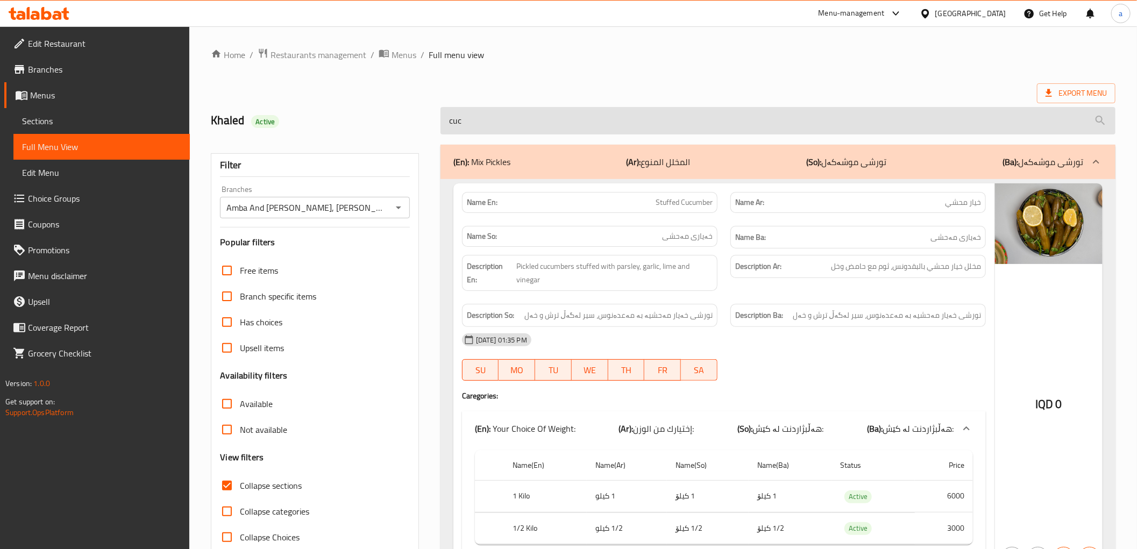
drag, startPoint x: 740, startPoint y: 88, endPoint x: 712, endPoint y: 110, distance: 36.4
click at [740, 88] on div "Export Menu" at bounding box center [663, 93] width 904 height 20
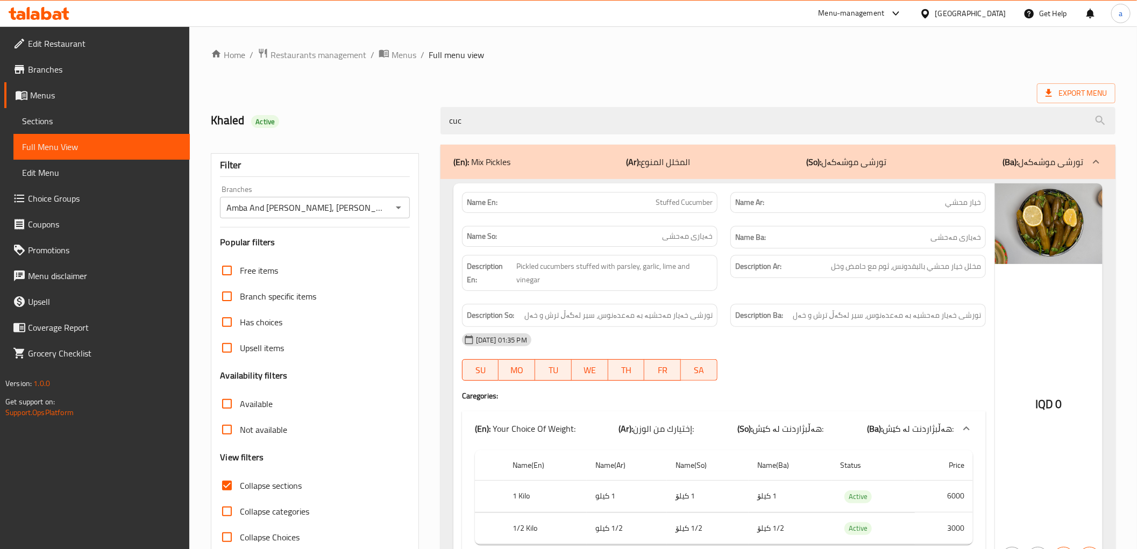
drag, startPoint x: 696, startPoint y: 118, endPoint x: 293, endPoint y: 125, distance: 402.8
click at [293, 125] on div "Khaled Active cuc" at bounding box center [662, 121] width 917 height 48
type input "="
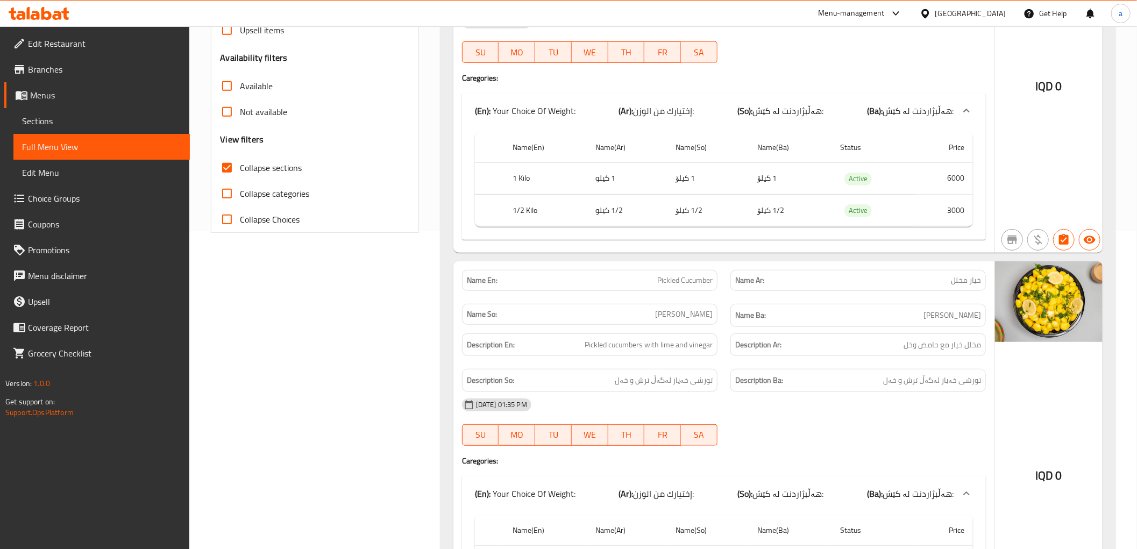
scroll to position [318, 0]
click at [260, 161] on span "Collapse sections" at bounding box center [271, 167] width 62 height 13
click at [240, 160] on input "Collapse sections" at bounding box center [227, 167] width 26 height 26
click at [261, 163] on span "Collapse sections" at bounding box center [271, 167] width 62 height 13
click at [240, 163] on input "Collapse sections" at bounding box center [227, 167] width 26 height 26
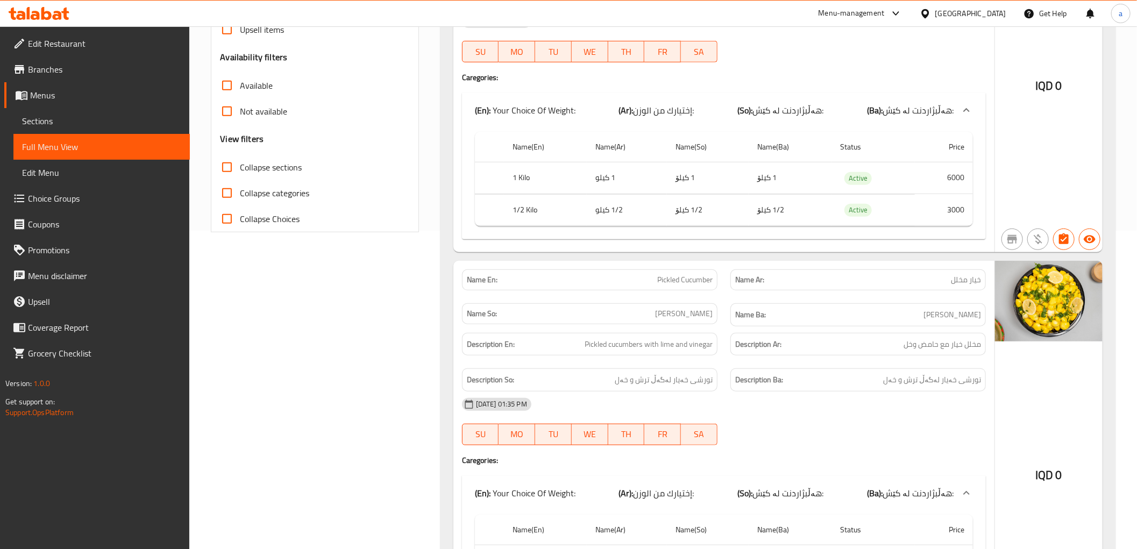
checkbox input "true"
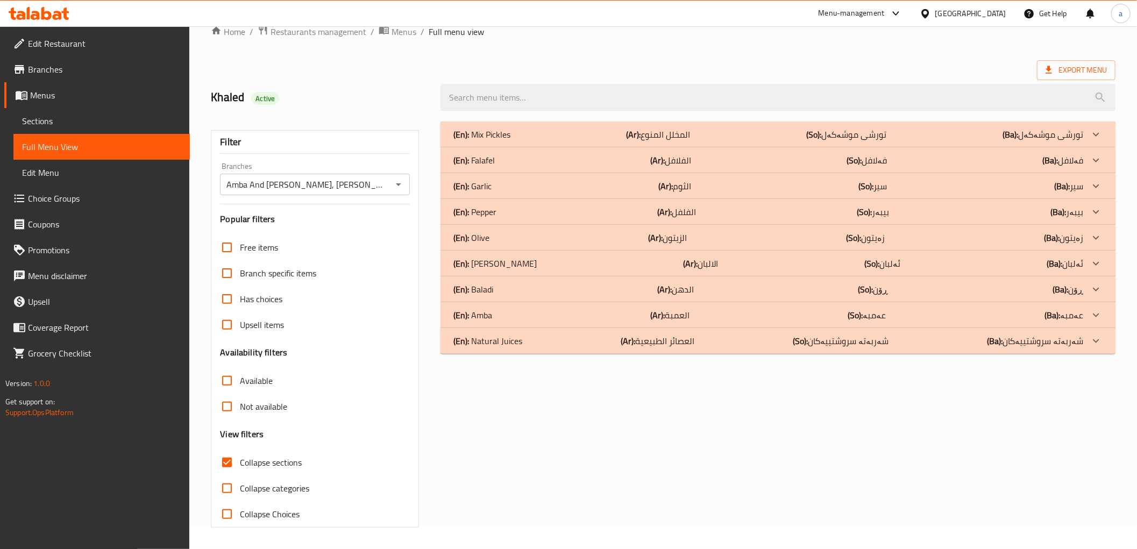
scroll to position [0, 0]
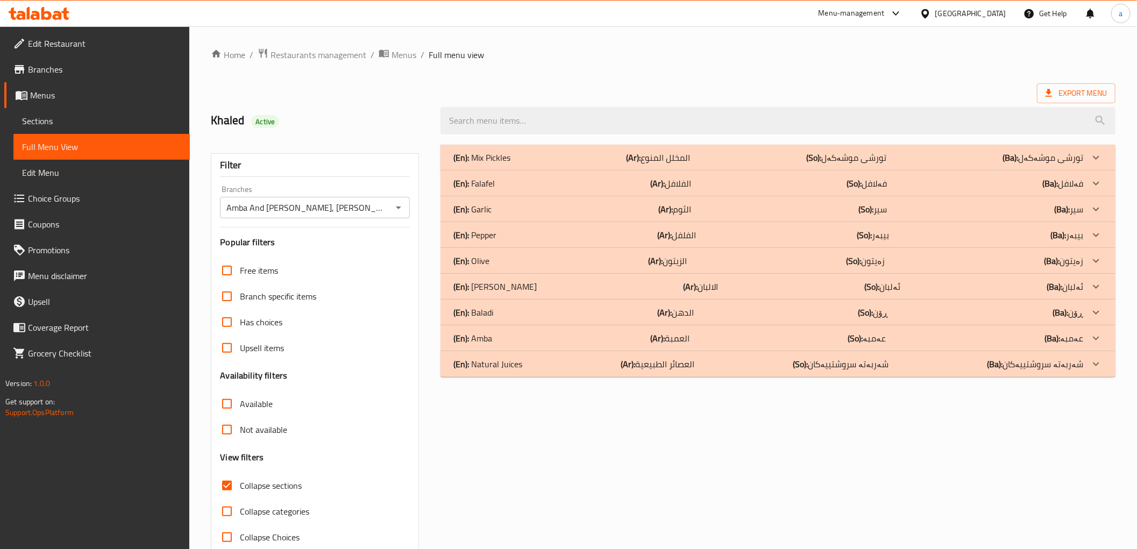
click at [732, 87] on div "Export Menu" at bounding box center [663, 93] width 904 height 20
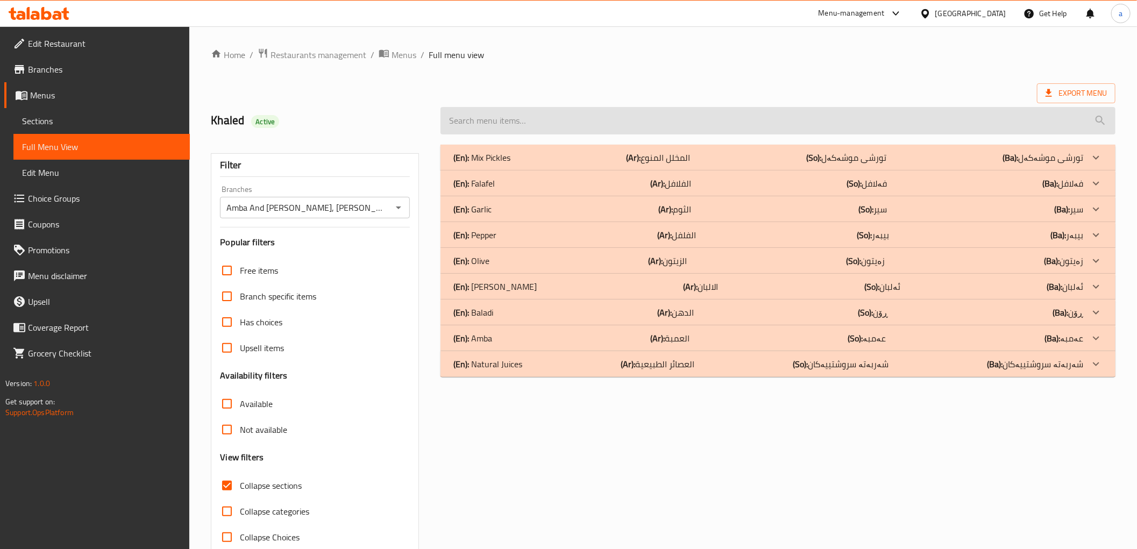
click at [458, 119] on input "search" at bounding box center [777, 120] width 675 height 27
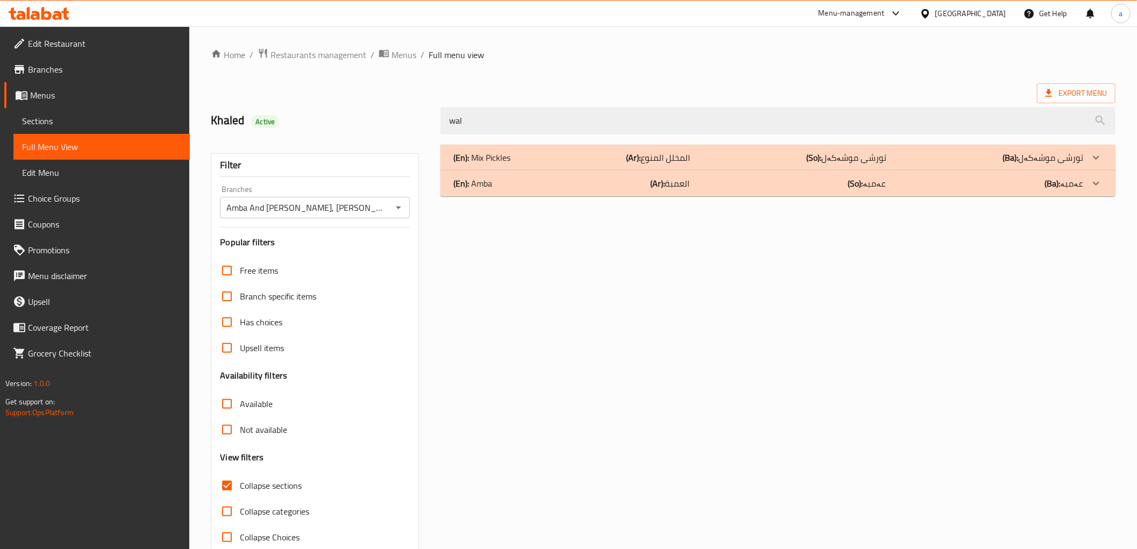
type input "wal"
click at [518, 162] on div "(En): Mix Pickles (Ar): المخلل المنوع (So): تورشی موشەکەل (Ba): تورشی موشەکەل" at bounding box center [768, 157] width 630 height 13
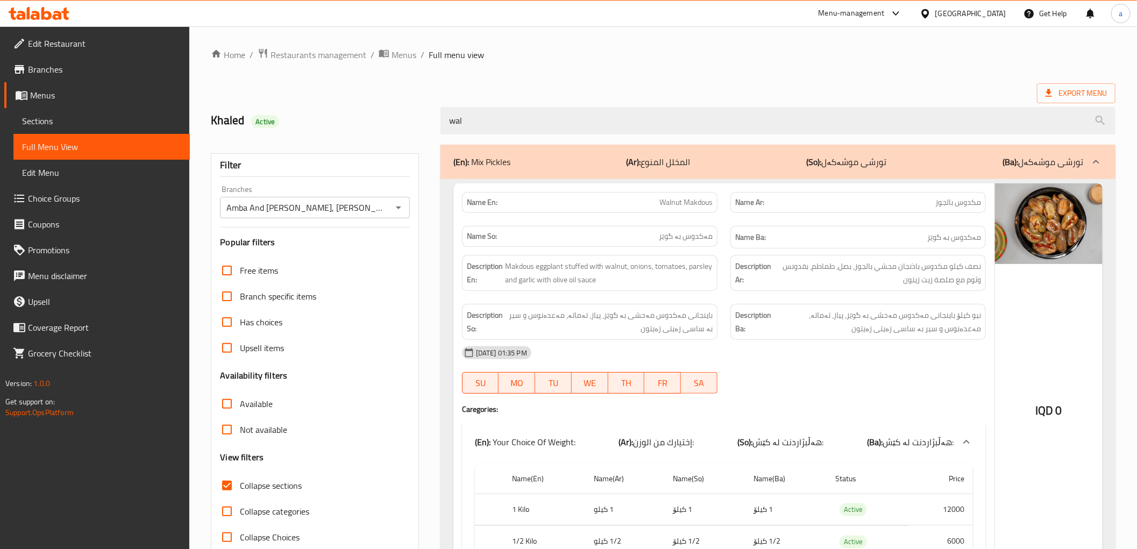
click at [810, 234] on h6 "Name Ba: مەکدوس بە گوێز" at bounding box center [858, 237] width 246 height 13
click at [49, 18] on icon at bounding box center [46, 13] width 10 height 13
